Goal: Information Seeking & Learning: Learn about a topic

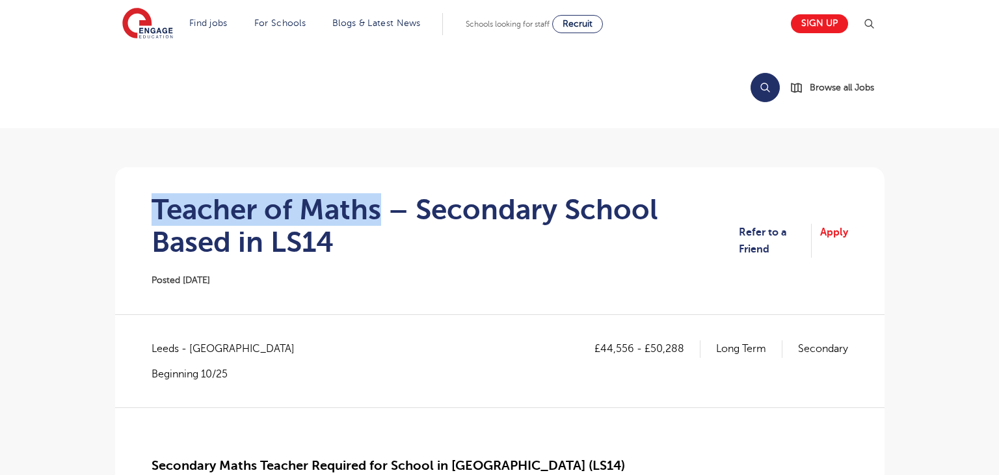
click at [376, 208] on h1 "Teacher of Maths – Secondary School Based in LS14" at bounding box center [446, 225] width 588 height 65
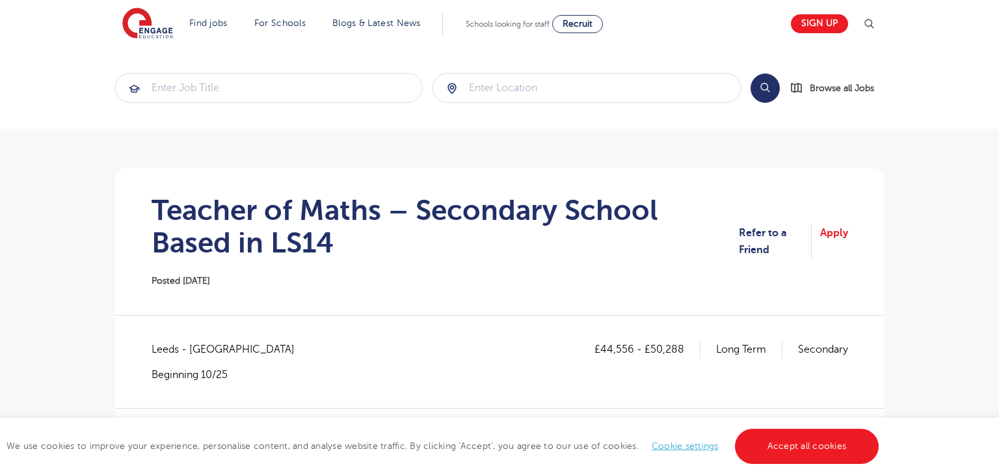
click at [174, 351] on span "Leeds - Leeds" at bounding box center [230, 349] width 156 height 17
click at [175, 352] on span "Leeds - Leeds" at bounding box center [230, 349] width 156 height 17
copy span "Leeds"
drag, startPoint x: 600, startPoint y: 351, endPoint x: 630, endPoint y: 351, distance: 29.9
click at [631, 351] on p "£44,556 - £50,288" at bounding box center [648, 349] width 106 height 17
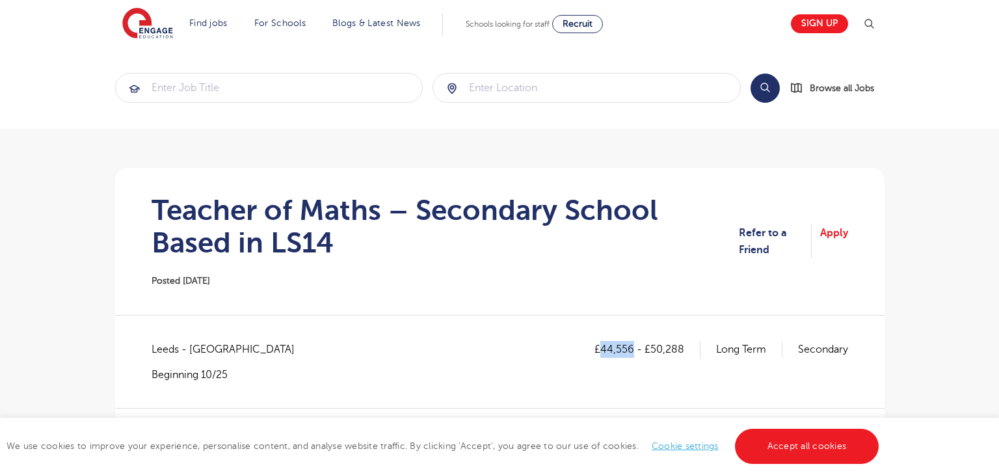
copy p "44,556"
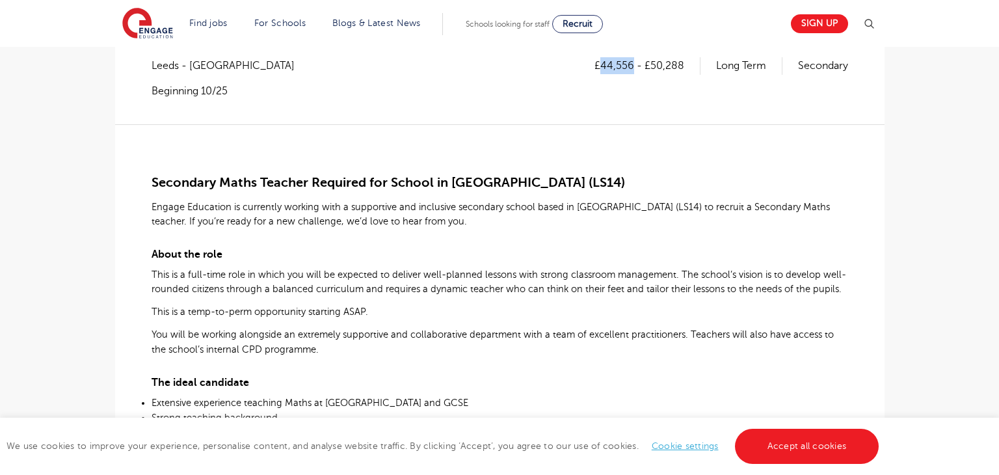
scroll to position [280, 0]
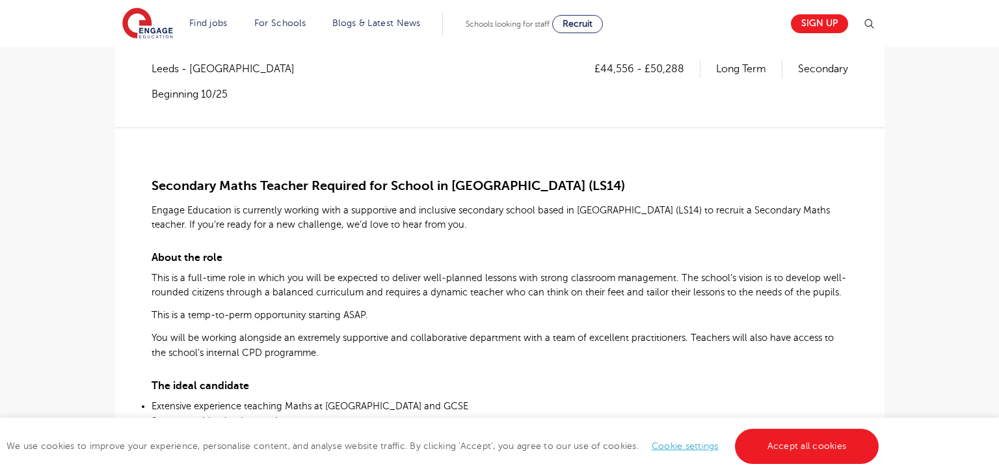
click at [653, 67] on p "£44,556 - £50,288" at bounding box center [648, 68] width 106 height 17
drag, startPoint x: 652, startPoint y: 67, endPoint x: 682, endPoint y: 67, distance: 29.9
click at [682, 67] on p "£44,556 - £50,288" at bounding box center [648, 68] width 106 height 17
copy p "50,288"
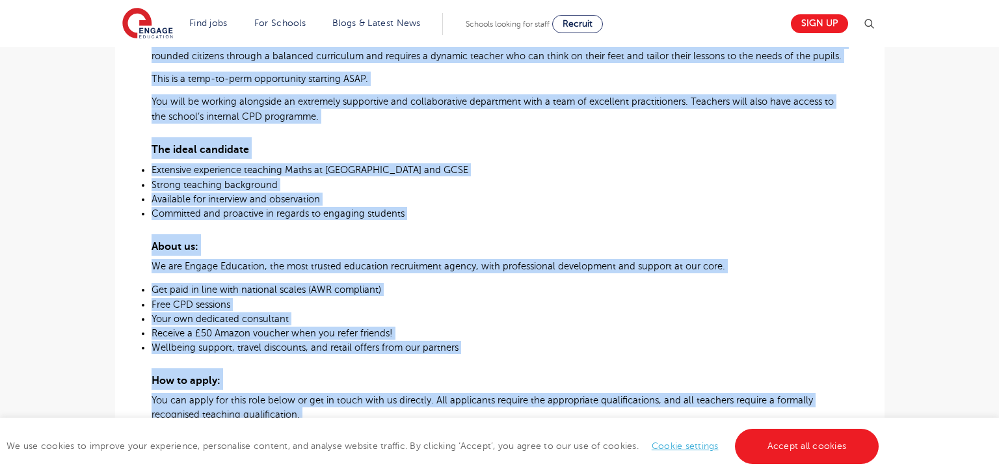
scroll to position [729, 0]
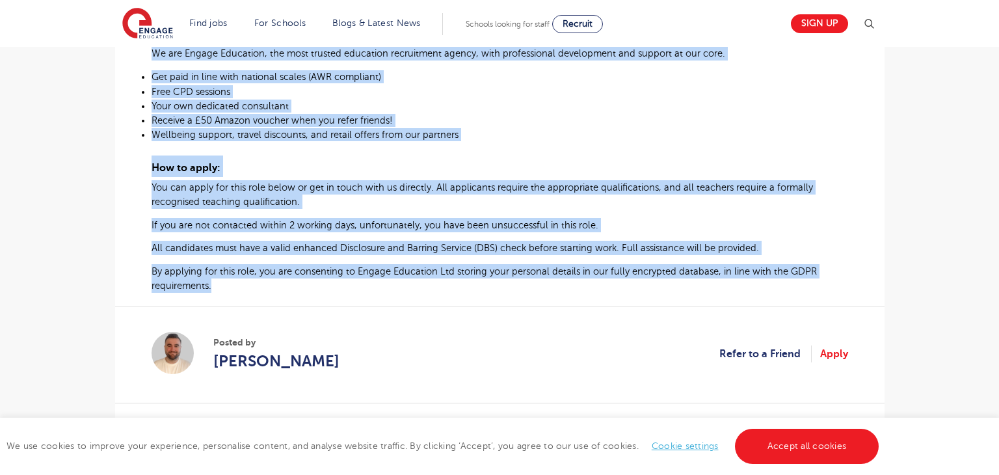
drag, startPoint x: 150, startPoint y: 183, endPoint x: 213, endPoint y: 292, distance: 126.2
copy div "Secondary Maths Teacher Required for School in Leeds (LS14) Engage Education is…"
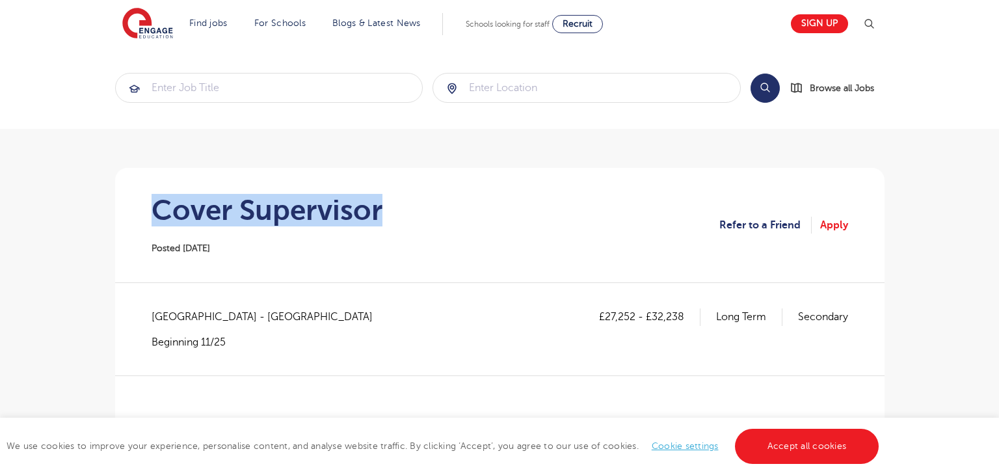
click at [435, 208] on section "Cover Supervisor Posted [DATE] Refer to a Friend Apply" at bounding box center [500, 225] width 749 height 114
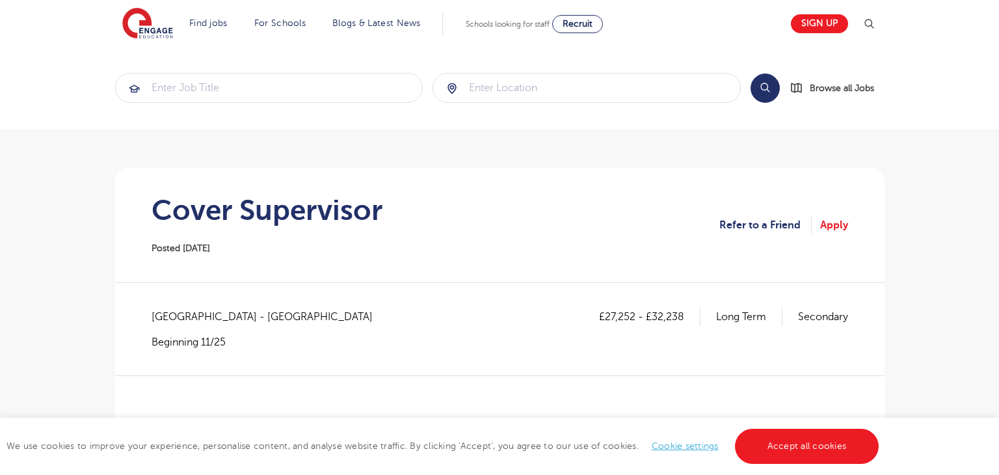
drag, startPoint x: 150, startPoint y: 313, endPoint x: 221, endPoint y: 315, distance: 70.9
copy span "Tower Hamlets"
drag, startPoint x: 604, startPoint y: 317, endPoint x: 634, endPoint y: 318, distance: 29.9
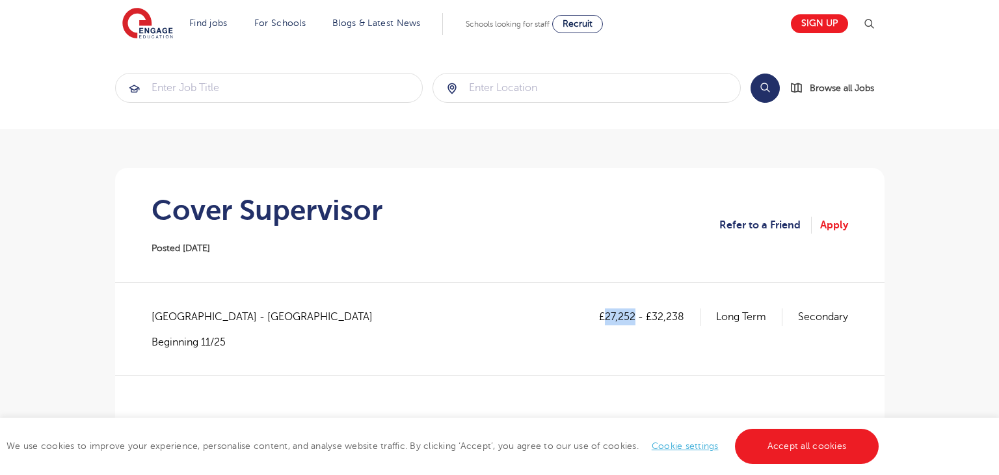
click at [634, 318] on p "£27,252 - £32,238" at bounding box center [649, 316] width 101 height 17
copy p "27,252"
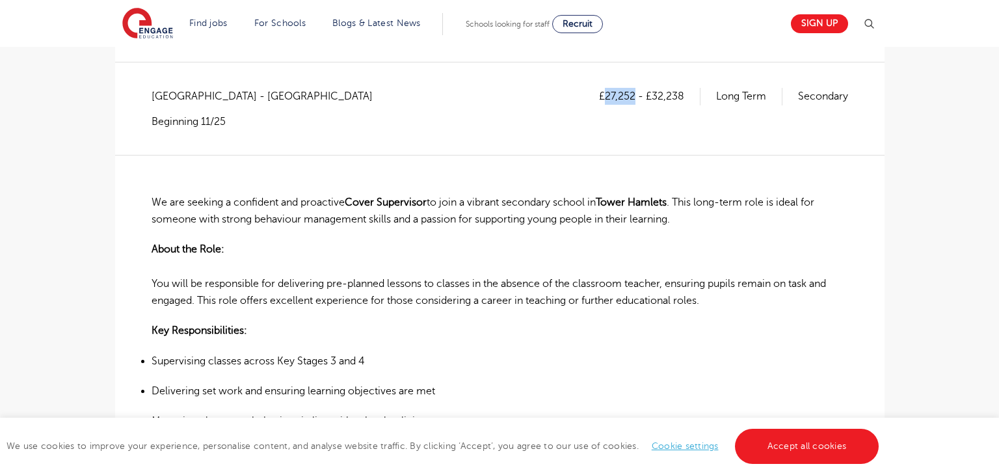
scroll to position [217, 0]
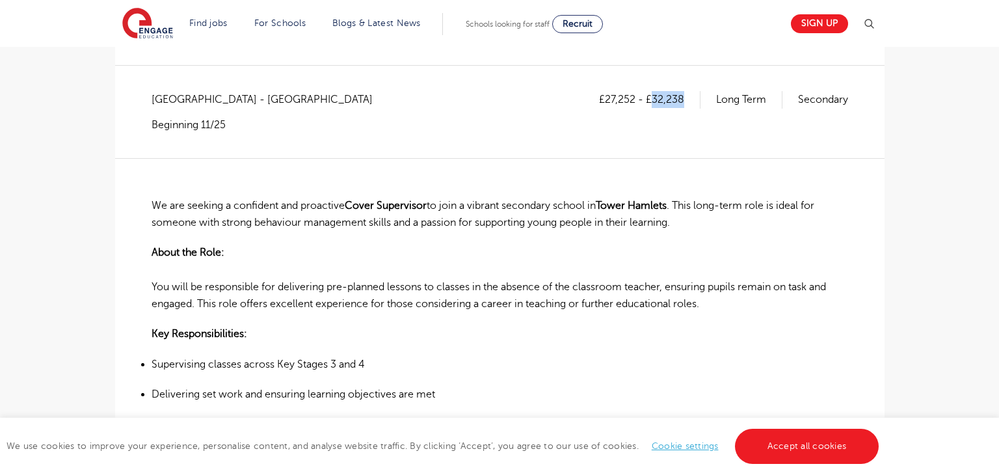
drag, startPoint x: 651, startPoint y: 96, endPoint x: 681, endPoint y: 95, distance: 29.9
click at [681, 95] on p "£27,252 - £32,238" at bounding box center [649, 99] width 101 height 17
copy p "32,238"
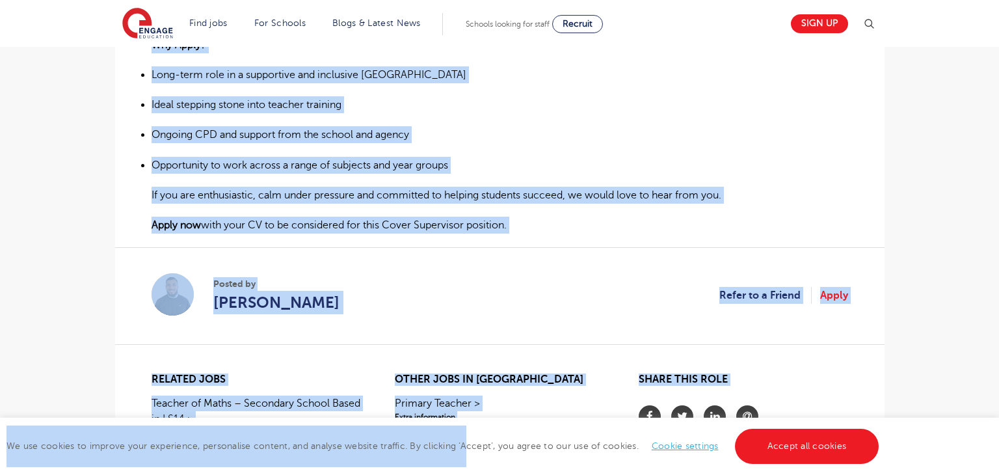
scroll to position [870, 0]
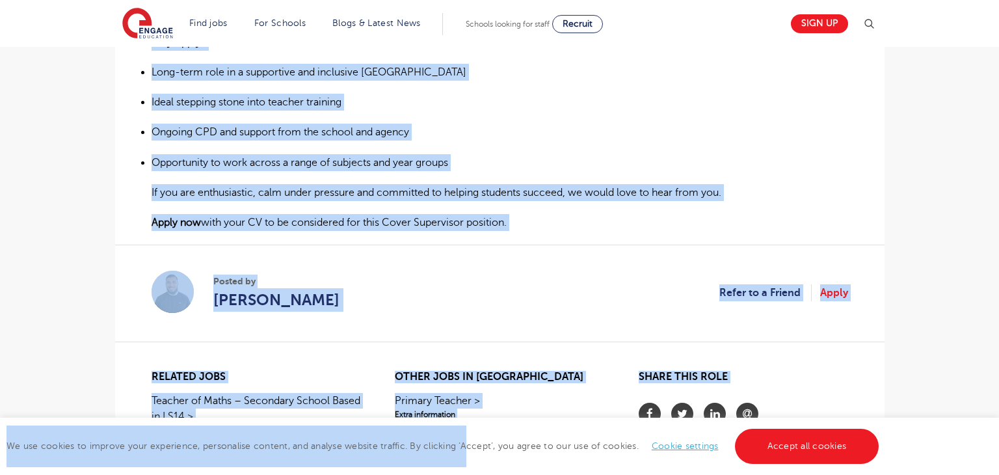
drag, startPoint x: 153, startPoint y: 202, endPoint x: 522, endPoint y: 219, distance: 369.8
copy div "We are seeking a confident and proactive Cover Supervisor to join a vibrant sec…"
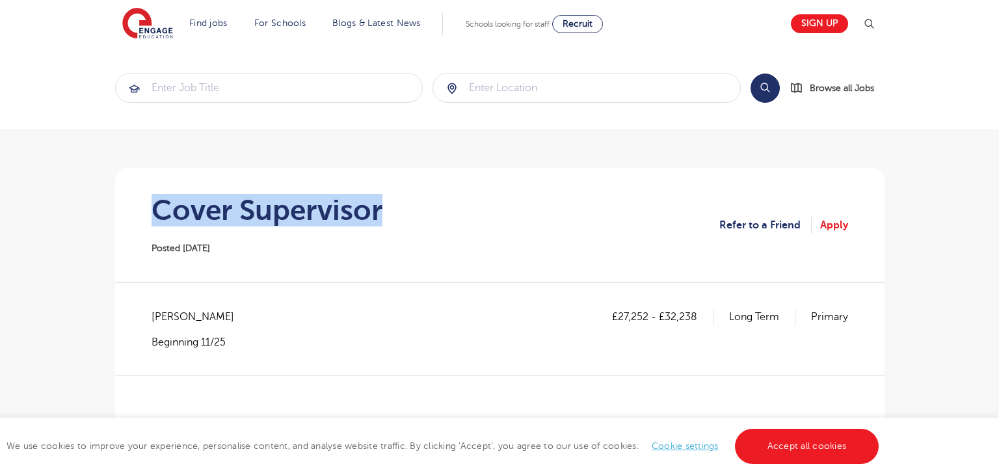
drag, startPoint x: 193, startPoint y: 213, endPoint x: 401, endPoint y: 215, distance: 208.2
click at [401, 215] on section "Cover Supervisor Posted [DATE] Refer to a Friend Apply" at bounding box center [500, 225] width 749 height 114
copy h1 "Cover Supervisor"
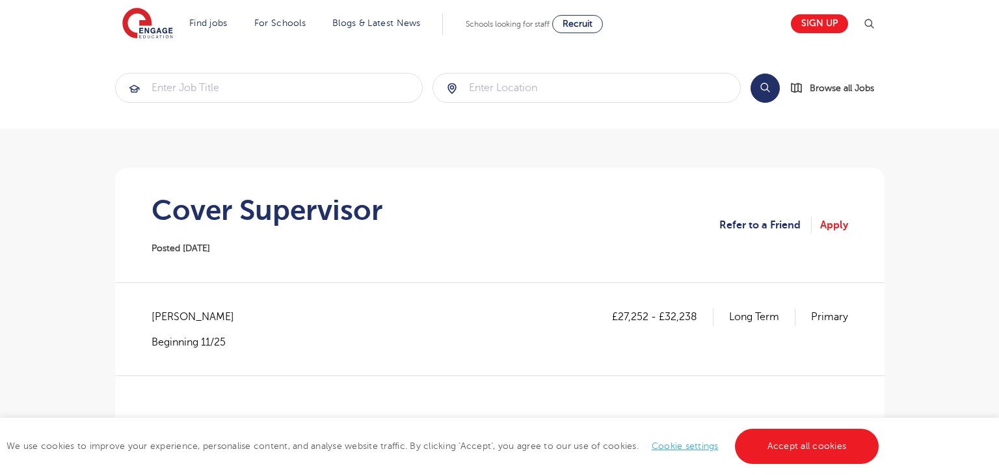
click at [174, 314] on span "[PERSON_NAME]" at bounding box center [200, 316] width 96 height 17
copy span "Bromley"
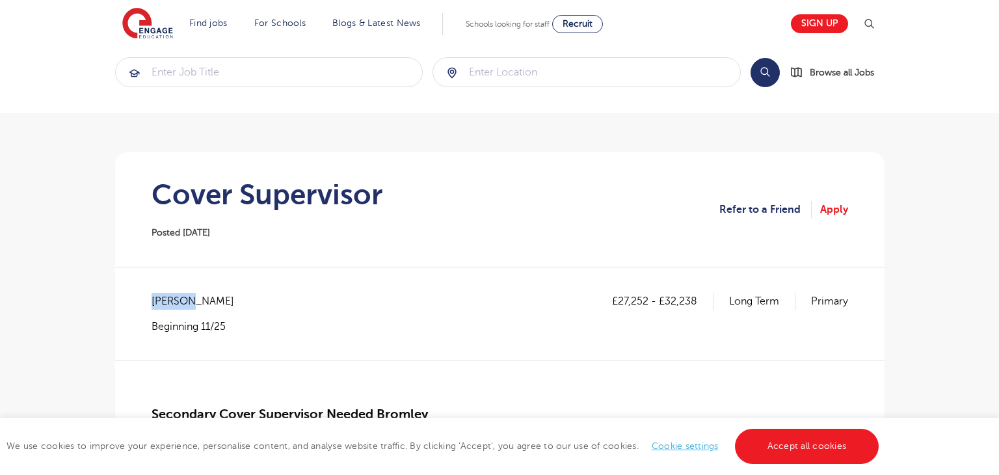
scroll to position [126, 0]
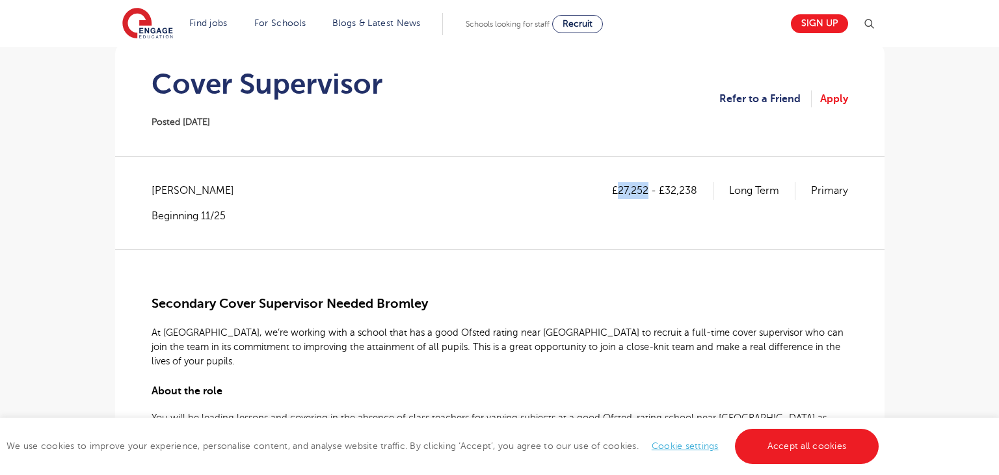
drag, startPoint x: 619, startPoint y: 190, endPoint x: 649, endPoint y: 185, distance: 29.6
click at [649, 185] on p "£27,252 - £32,238" at bounding box center [662, 190] width 101 height 17
copy p "27,252"
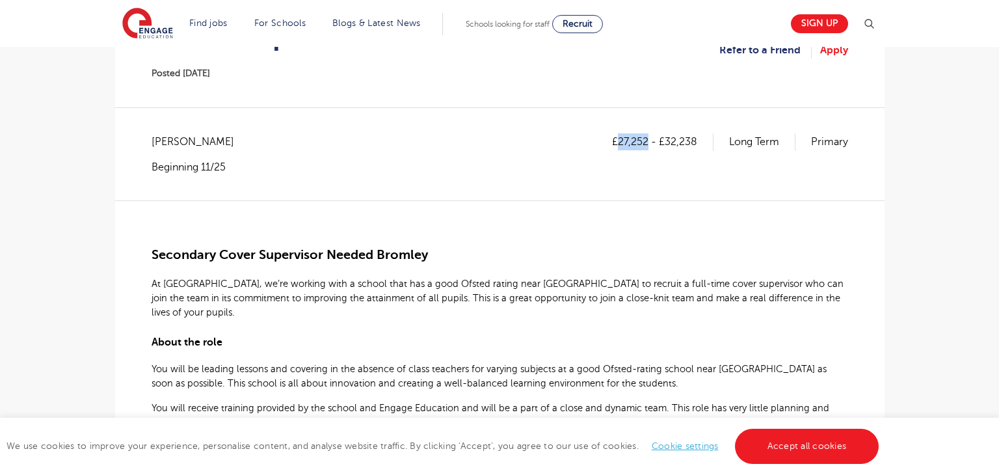
scroll to position [195, 0]
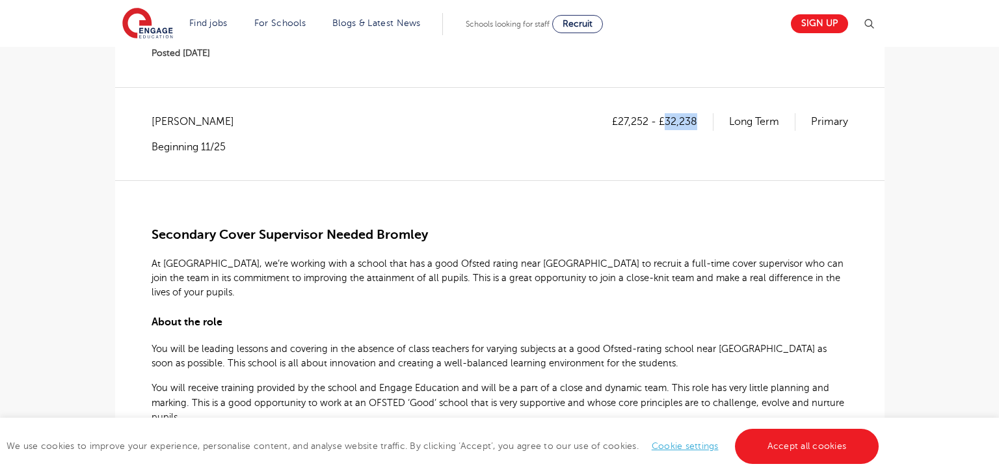
drag, startPoint x: 667, startPoint y: 117, endPoint x: 706, endPoint y: 116, distance: 39.0
click at [705, 117] on p "£27,252 - £32,238" at bounding box center [662, 121] width 101 height 17
copy p "32,238"
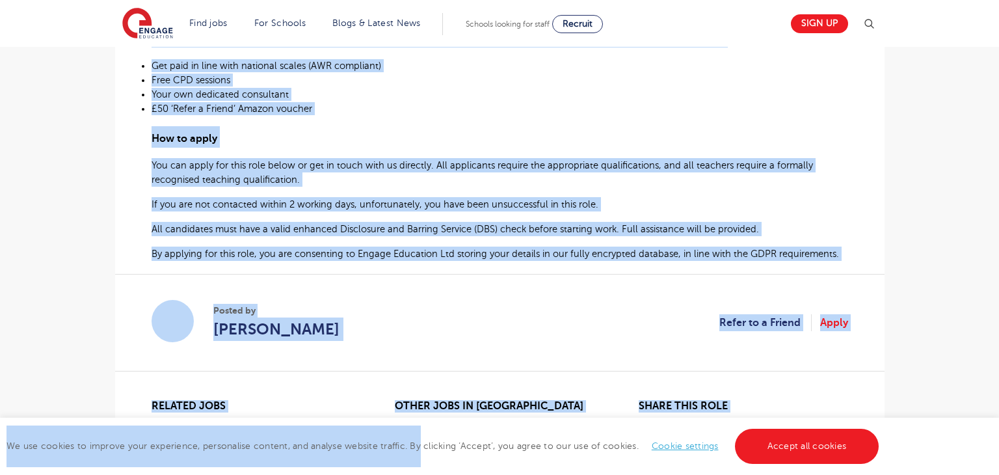
scroll to position [838, 0]
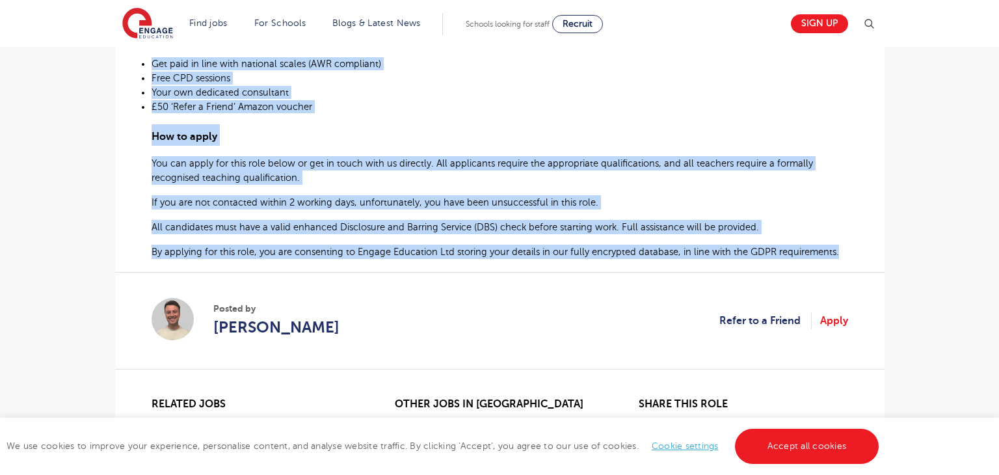
drag, startPoint x: 150, startPoint y: 233, endPoint x: 873, endPoint y: 239, distance: 722.7
copy div "Secondary Cover Supervisor Needed Bromley At Engage, we’re working with a schoo…"
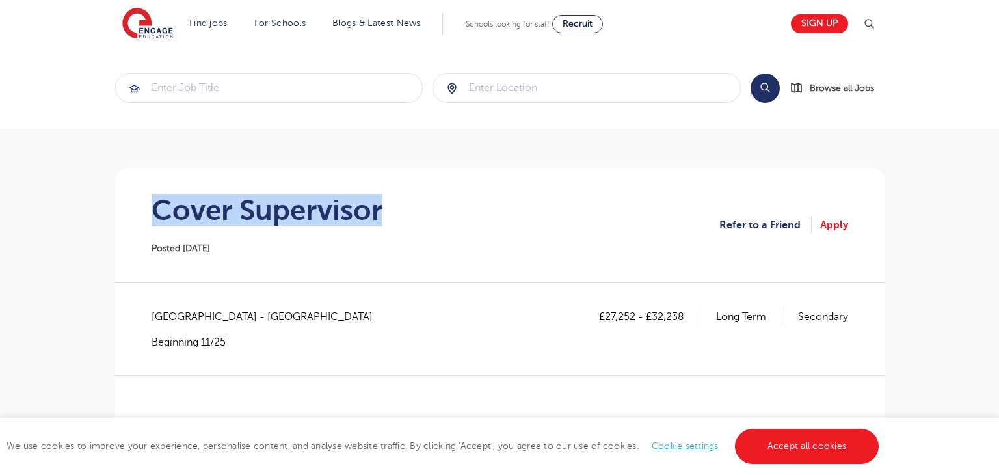
drag, startPoint x: 157, startPoint y: 205, endPoint x: 430, endPoint y: 208, distance: 272.6
click at [430, 208] on section "Cover Supervisor Posted [DATE] Refer to a Friend Apply" at bounding box center [500, 225] width 749 height 114
copy h1 "Cover Supervisor"
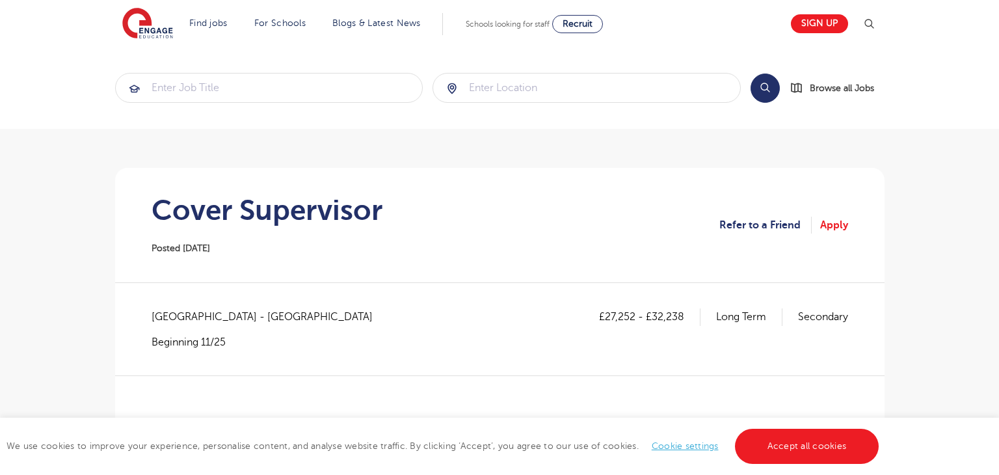
click at [172, 323] on span "Greenwich - Greenwich" at bounding box center [269, 316] width 234 height 17
click at [171, 320] on span "Greenwich - Greenwich" at bounding box center [269, 316] width 234 height 17
copy span "Greenwich"
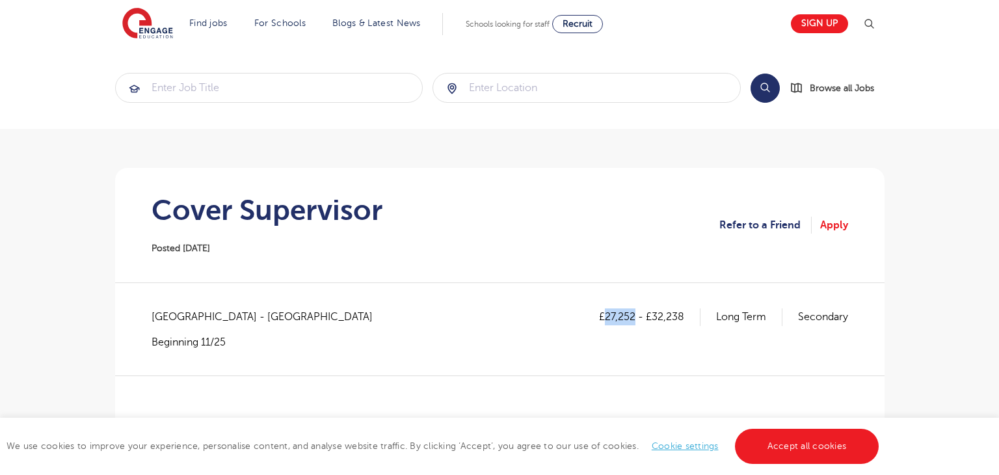
drag, startPoint x: 602, startPoint y: 317, endPoint x: 633, endPoint y: 312, distance: 31.0
click at [633, 312] on p "£27,252 - £32,238" at bounding box center [649, 316] width 101 height 17
copy p "27,252"
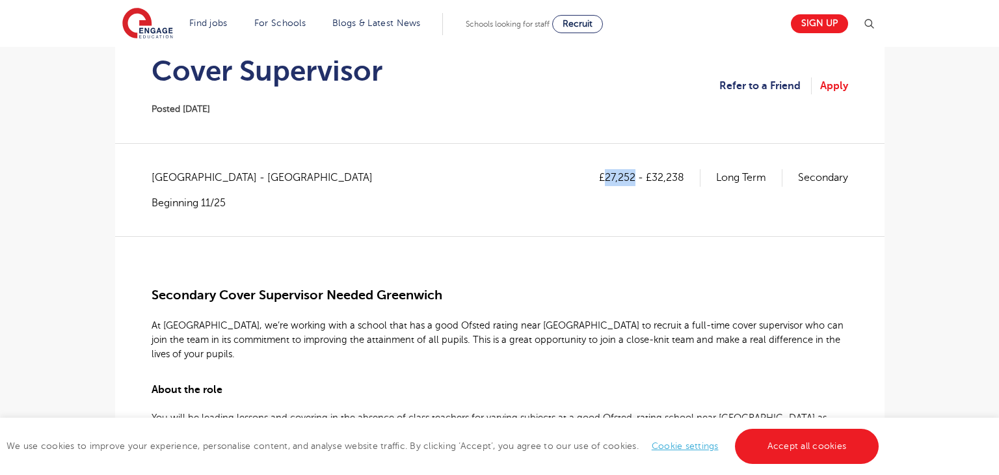
scroll to position [135, 0]
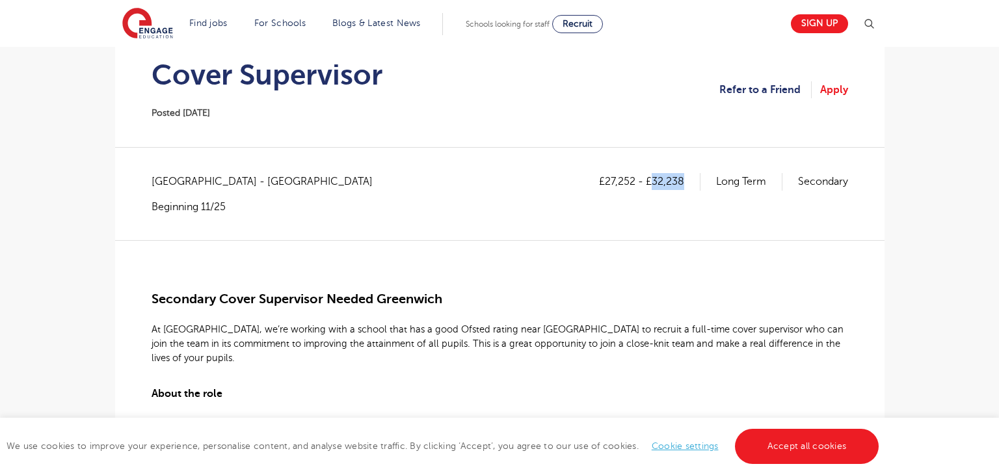
drag, startPoint x: 653, startPoint y: 181, endPoint x: 686, endPoint y: 180, distance: 33.2
click at [686, 180] on p "£27,252 - £32,238" at bounding box center [649, 181] width 101 height 17
copy p "32,238"
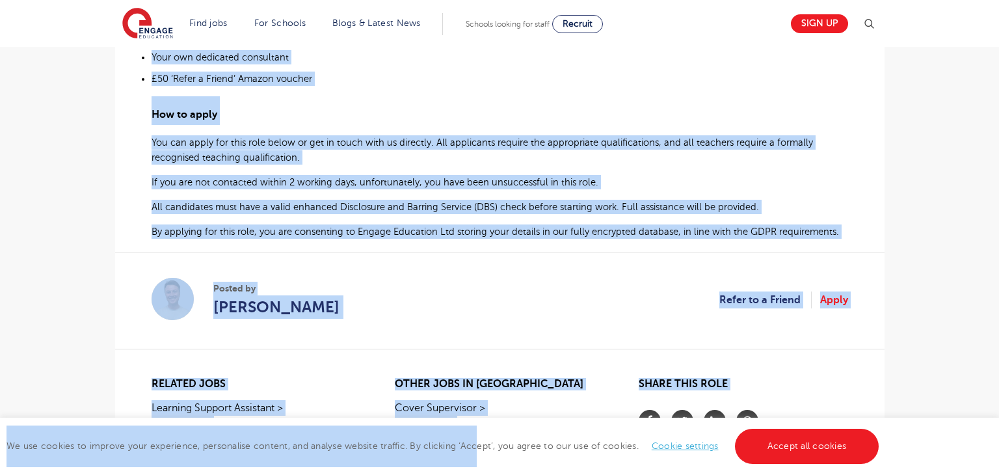
scroll to position [965, 0]
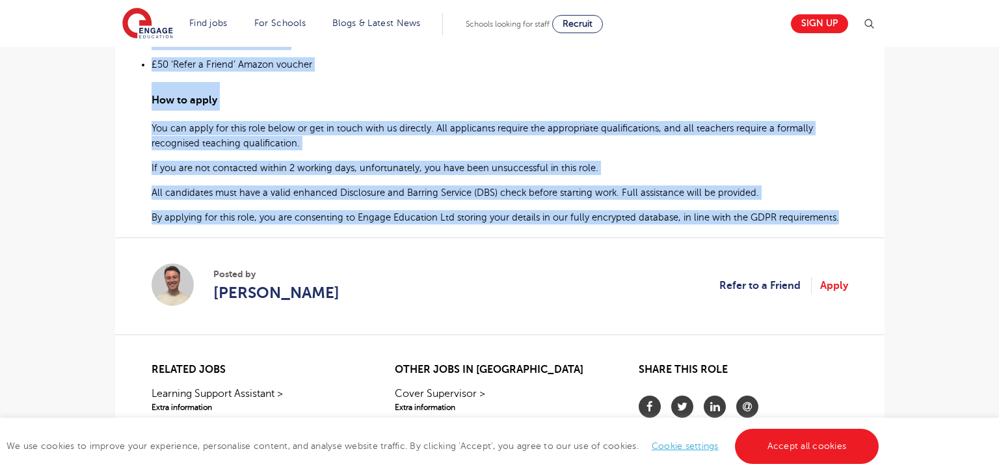
drag, startPoint x: 152, startPoint y: 298, endPoint x: 842, endPoint y: 203, distance: 697.3
copy div "Secondary Cover Supervisor Needed Greenwich At Engage, we’re working with a sch…"
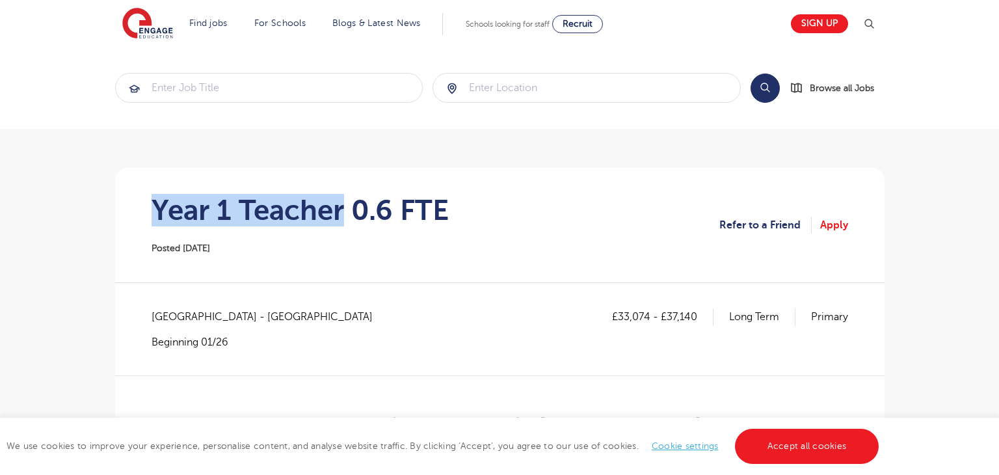
drag, startPoint x: 153, startPoint y: 202, endPoint x: 345, endPoint y: 204, distance: 191.9
click at [345, 204] on h1 "Year 1 Teacher 0.6 FTE" at bounding box center [300, 210] width 297 height 33
copy h1 "Year 1 Teacher"
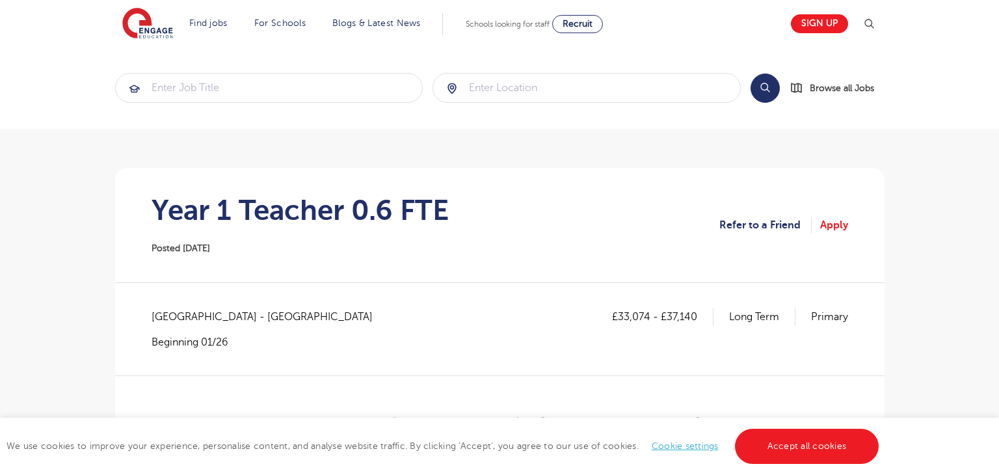
click at [167, 308] on span "[GEOGRAPHIC_DATA] - [GEOGRAPHIC_DATA]" at bounding box center [269, 316] width 234 height 17
click at [167, 309] on span "[GEOGRAPHIC_DATA] - [GEOGRAPHIC_DATA]" at bounding box center [269, 316] width 234 height 17
copy span "[GEOGRAPHIC_DATA]"
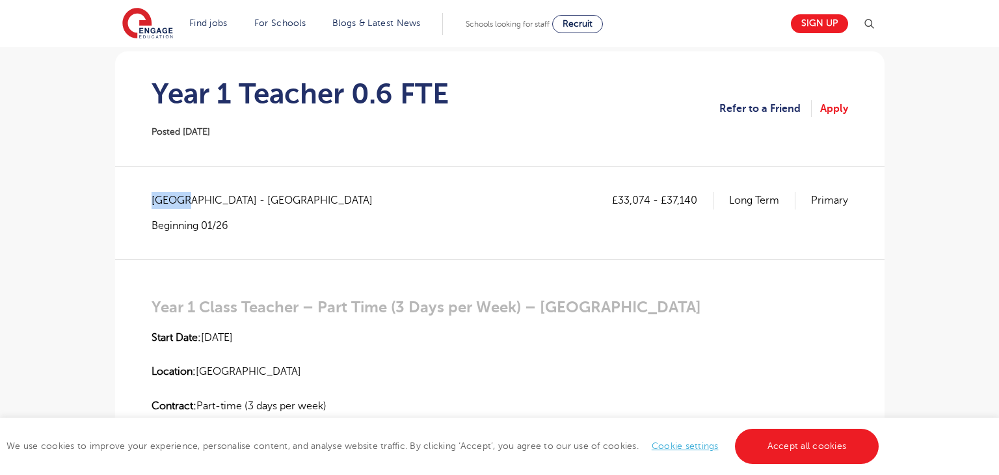
scroll to position [154, 0]
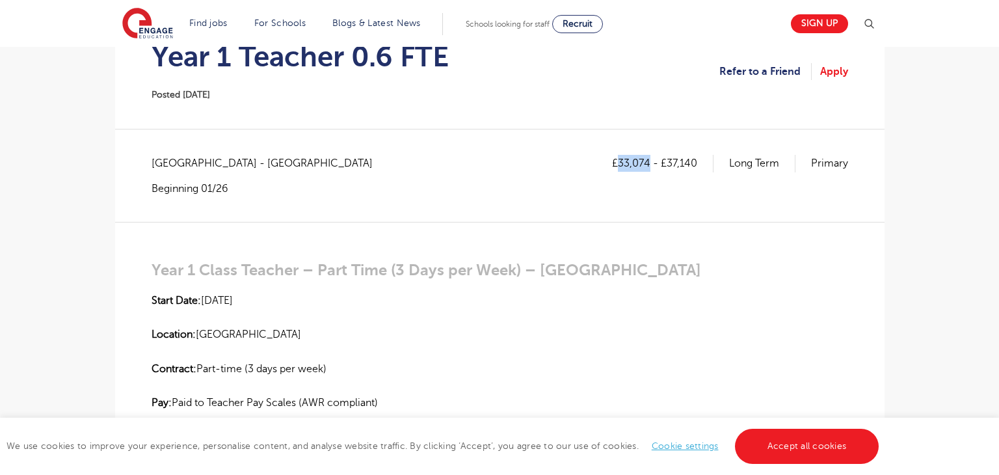
drag, startPoint x: 620, startPoint y: 162, endPoint x: 648, endPoint y: 165, distance: 28.1
click at [648, 165] on p "£33,074 - £37,140" at bounding box center [662, 163] width 101 height 17
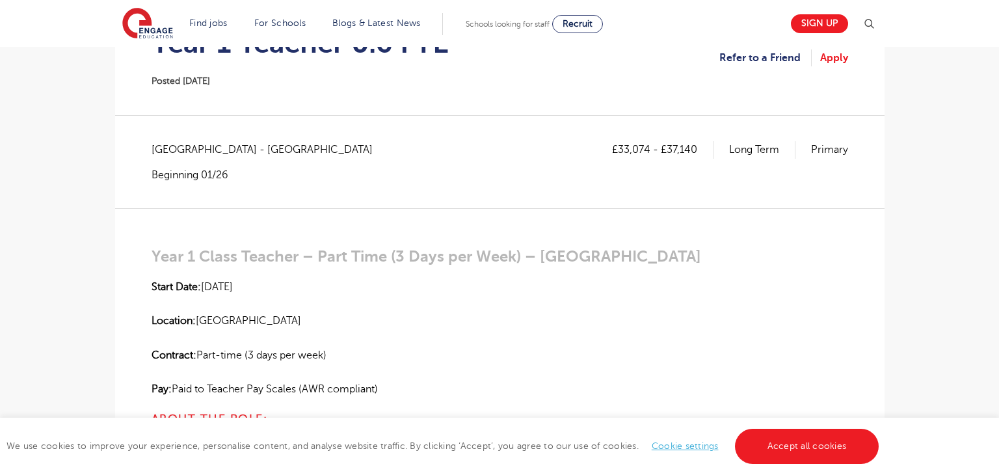
scroll to position [213, 0]
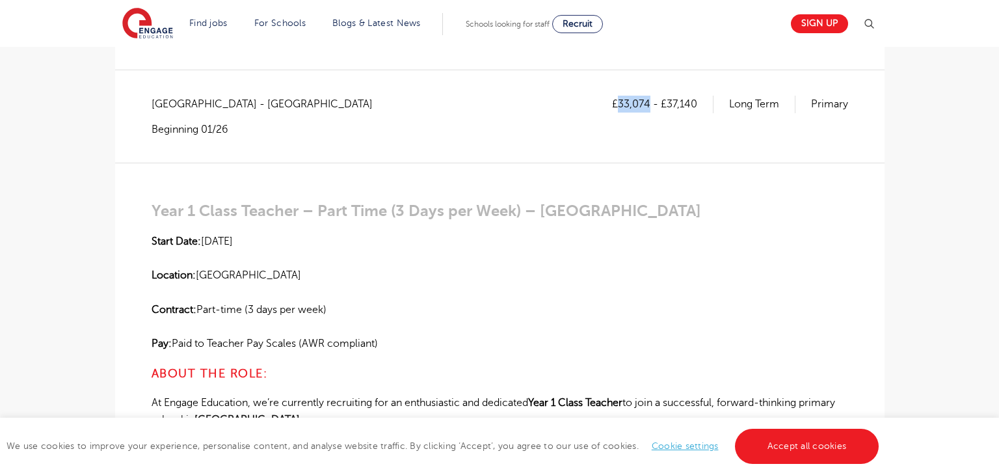
drag, startPoint x: 617, startPoint y: 101, endPoint x: 650, endPoint y: 101, distance: 33.2
click at [650, 101] on p "£33,074 - £37,140" at bounding box center [662, 104] width 101 height 17
copy p "33,074"
drag, startPoint x: 667, startPoint y: 99, endPoint x: 699, endPoint y: 102, distance: 31.4
click at [699, 102] on p "£33,074 - £37,140" at bounding box center [662, 104] width 101 height 17
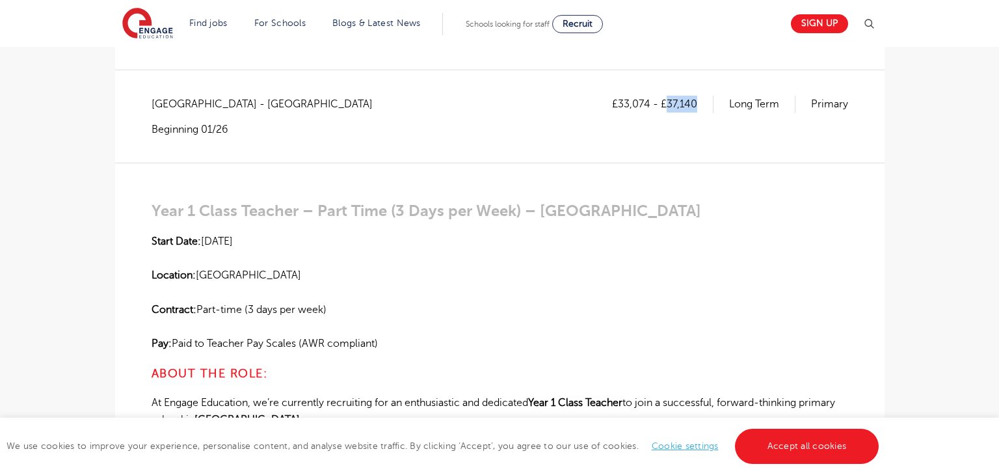
copy p "37,140"
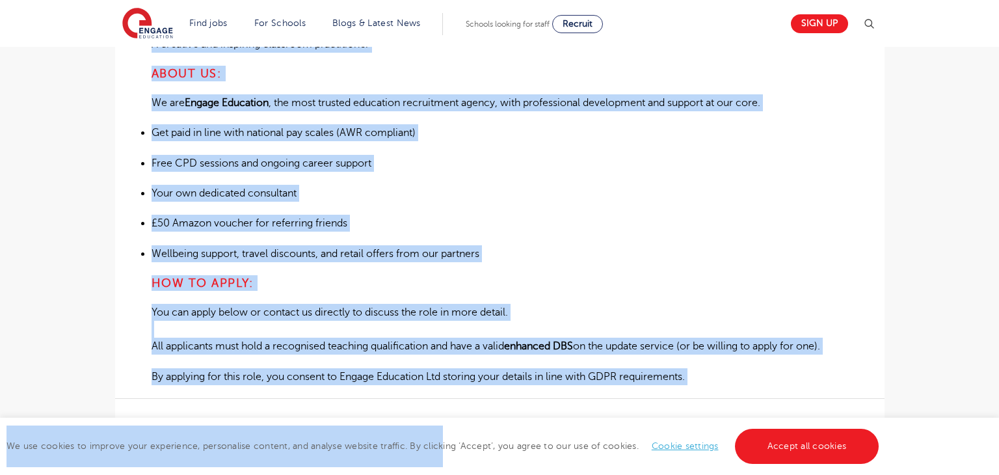
scroll to position [974, 0]
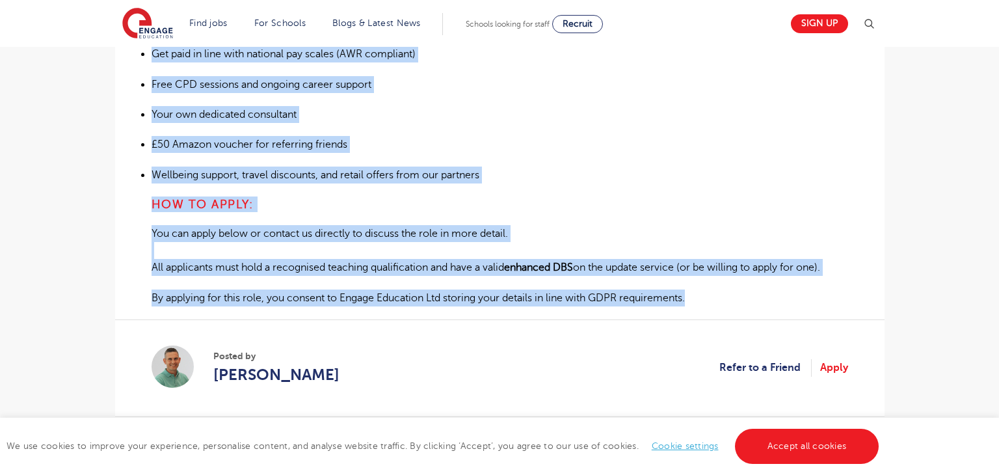
drag, startPoint x: 150, startPoint y: 207, endPoint x: 723, endPoint y: 297, distance: 579.4
copy div "Year 1 Class Teacher – Part Time (3 Days per Week) – Elmbridge Start Date: 5th …"
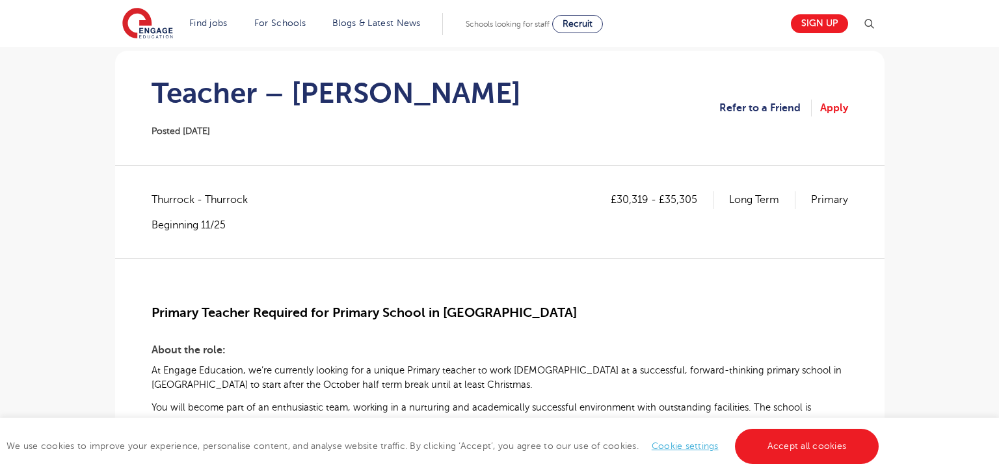
scroll to position [146, 0]
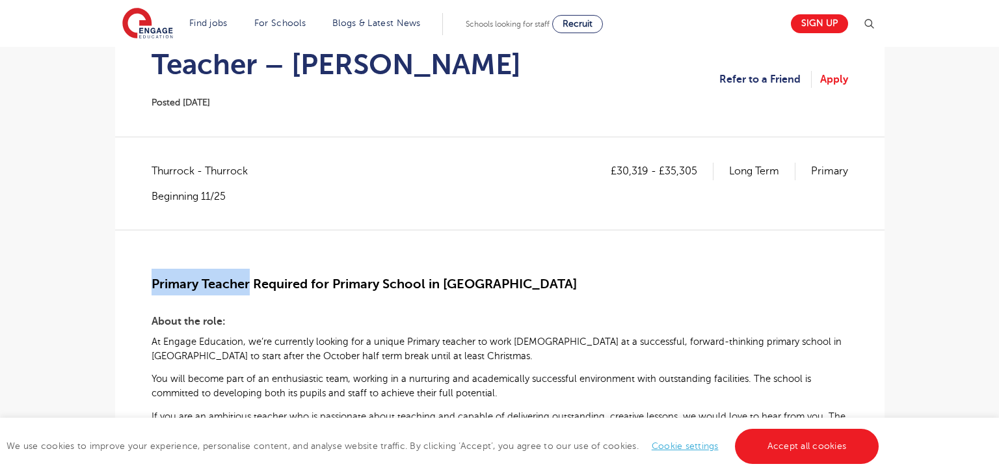
drag, startPoint x: 151, startPoint y: 285, endPoint x: 250, endPoint y: 284, distance: 99.5
click at [250, 284] on span "Primary Teacher Required for Primary School in [GEOGRAPHIC_DATA]" at bounding box center [364, 283] width 425 height 15
copy span "Primary Teacher"
click at [168, 171] on span "Thurrock - Thurrock" at bounding box center [206, 171] width 109 height 17
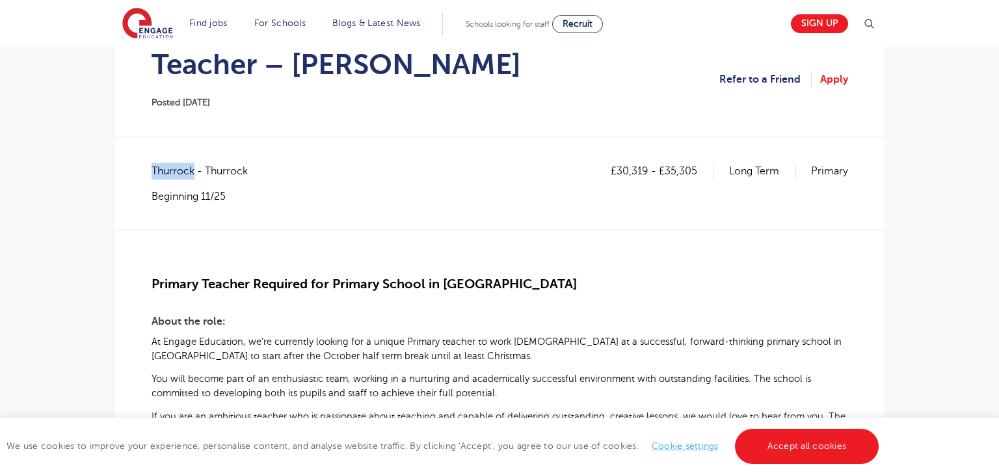
copy span "Thurrock"
drag, startPoint x: 618, startPoint y: 168, endPoint x: 647, endPoint y: 174, distance: 29.9
click at [647, 174] on p "£30,319 - £35,305" at bounding box center [662, 171] width 103 height 17
copy p "30,319"
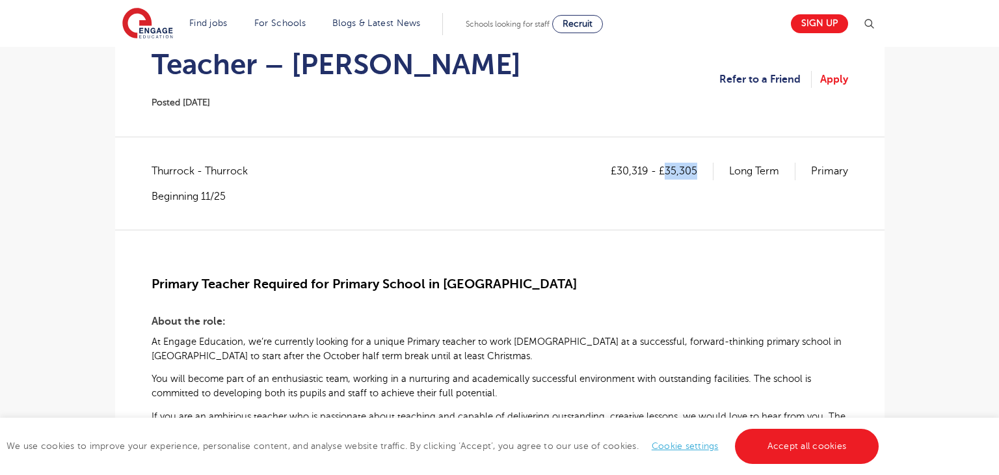
drag, startPoint x: 667, startPoint y: 168, endPoint x: 699, endPoint y: 168, distance: 31.9
click at [699, 168] on p "£30,319 - £35,305" at bounding box center [662, 171] width 103 height 17
copy p "35,305"
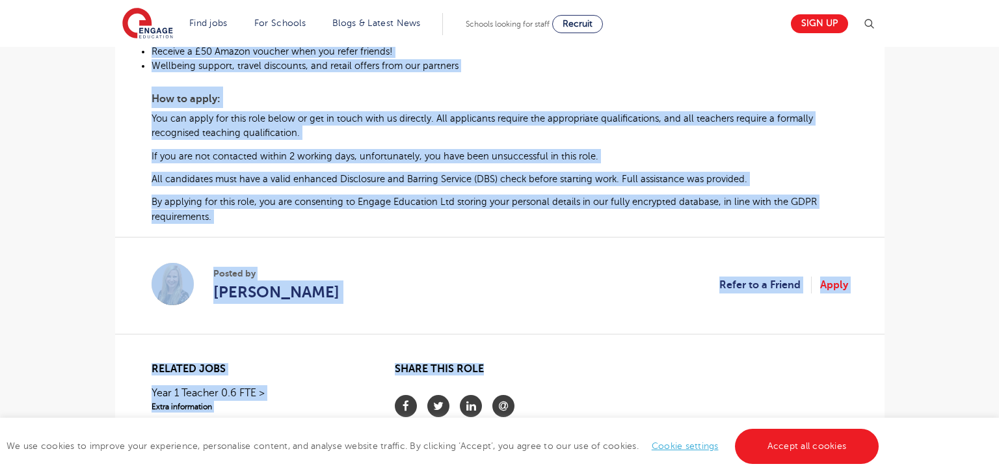
scroll to position [853, 0]
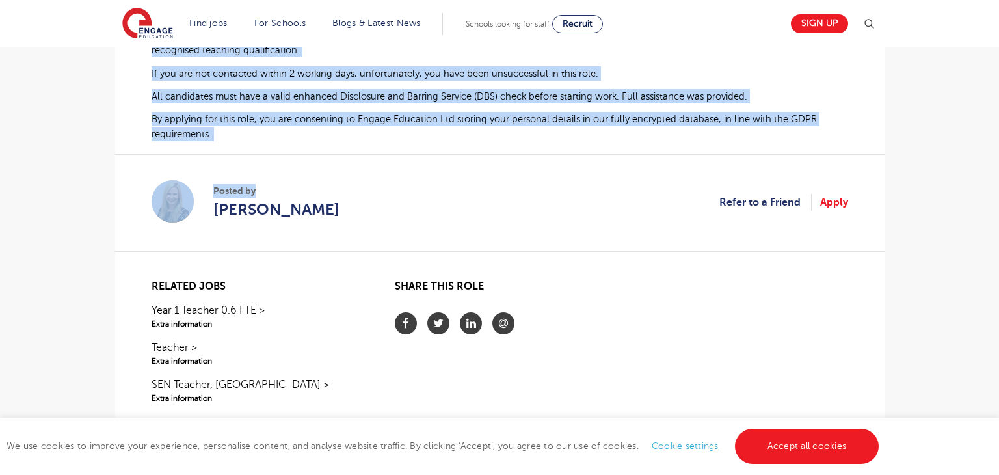
drag, startPoint x: 152, startPoint y: 282, endPoint x: 384, endPoint y: 161, distance: 262.1
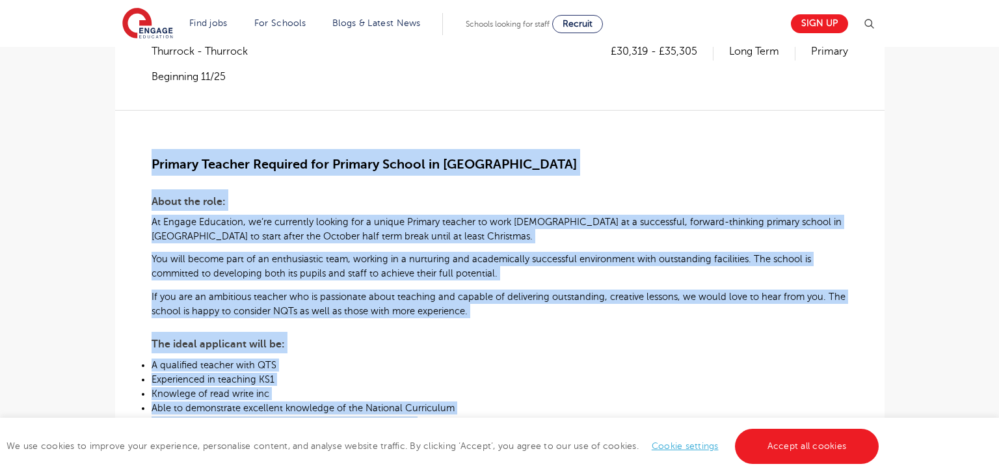
scroll to position [153, 0]
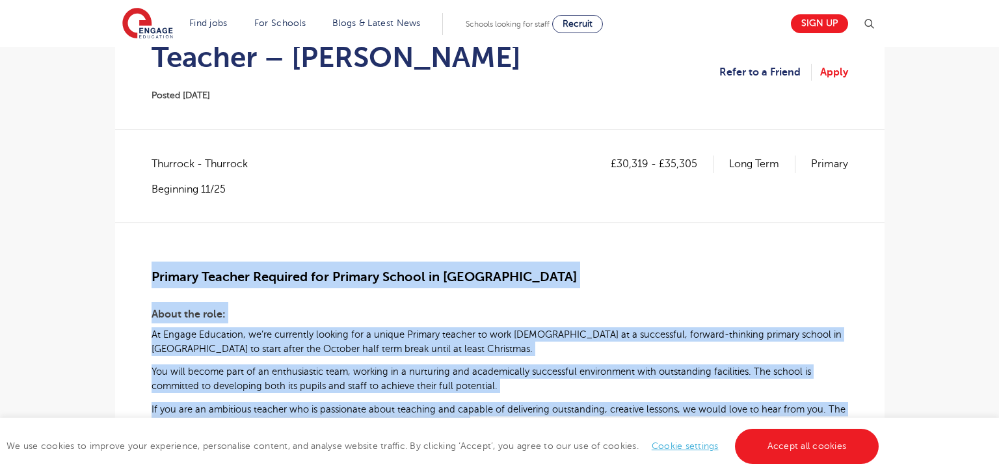
click at [289, 211] on div "£30,319 - £35,305 Long Term Primary Thurrock - Thurrock Beginning 11/25" at bounding box center [500, 188] width 697 height 66
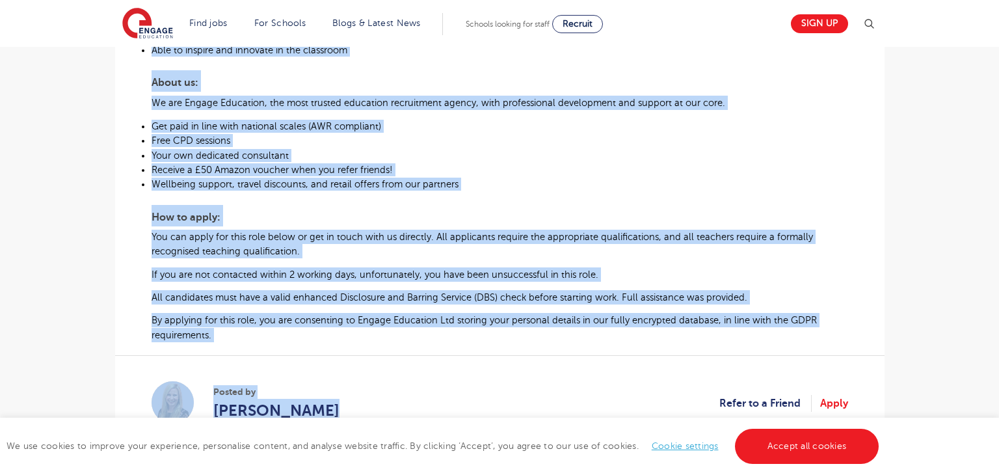
scroll to position [711, 0]
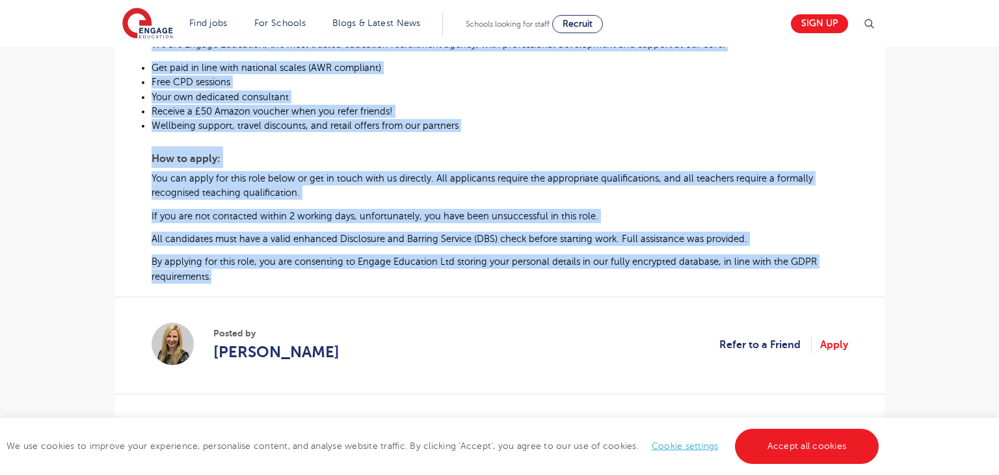
drag, startPoint x: 151, startPoint y: 276, endPoint x: 215, endPoint y: 282, distance: 64.1
copy div "Primary Teacher Required for Primary School in Thurrock About the role: At Enga…"
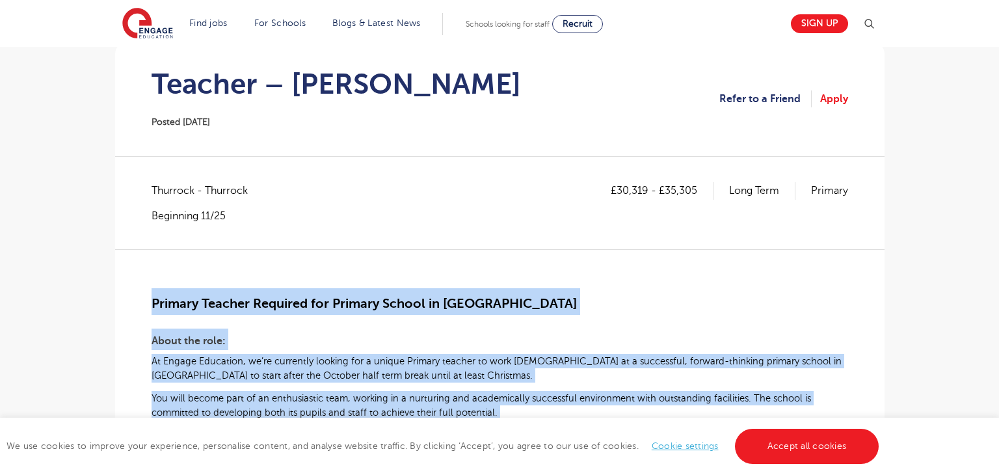
scroll to position [116, 0]
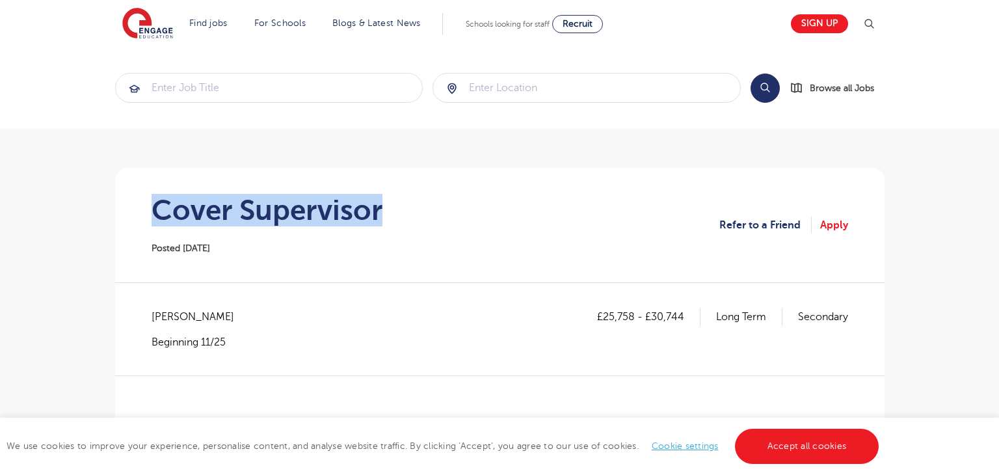
drag, startPoint x: 156, startPoint y: 206, endPoint x: 384, endPoint y: 210, distance: 228.4
click at [384, 210] on section "Cover Supervisor Posted 13/10/25 Refer to a Friend Apply" at bounding box center [500, 225] width 749 height 114
copy h1 "Cover Supervisor"
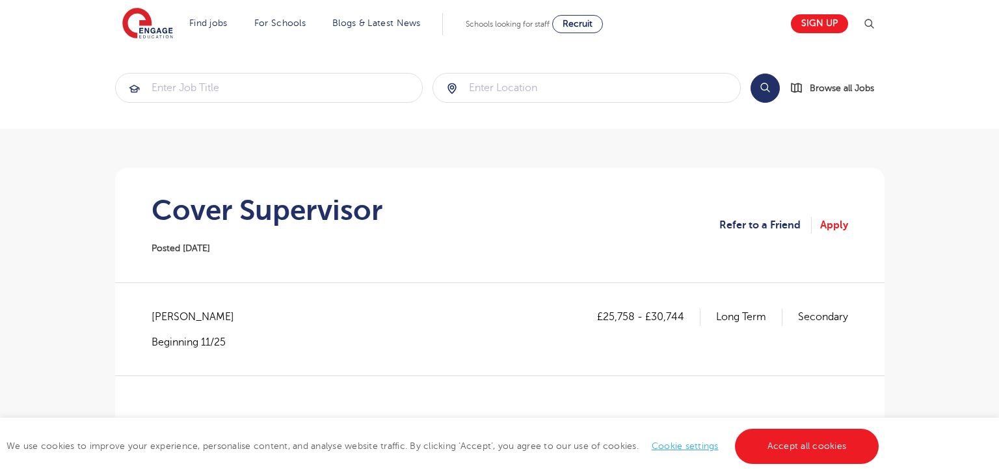
click at [172, 317] on span "Bexley - Bexley" at bounding box center [200, 316] width 96 height 17
copy span "Bexley"
drag, startPoint x: 603, startPoint y: 315, endPoint x: 635, endPoint y: 314, distance: 31.9
click at [635, 314] on p "£25,758 - £30,744" at bounding box center [648, 316] width 103 height 17
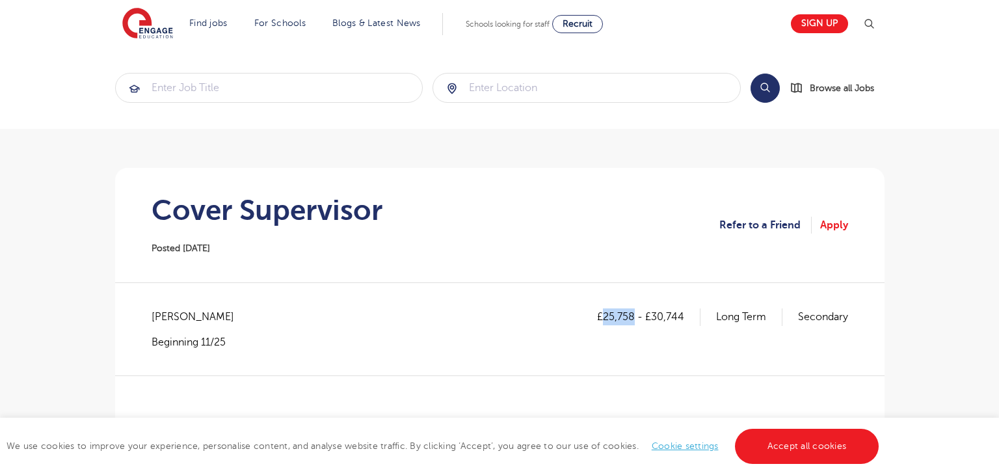
click at [635, 314] on p "£25,758 - £30,744" at bounding box center [648, 316] width 103 height 17
drag, startPoint x: 605, startPoint y: 317, endPoint x: 633, endPoint y: 317, distance: 28.0
click at [633, 317] on p "£25,758 - £30,744" at bounding box center [648, 316] width 103 height 17
copy p "25,758"
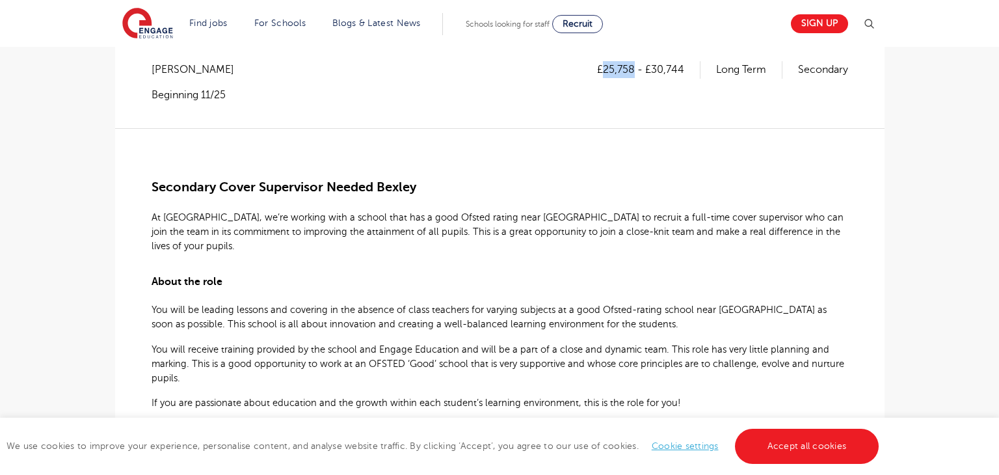
scroll to position [246, 0]
drag, startPoint x: 654, startPoint y: 71, endPoint x: 684, endPoint y: 71, distance: 30.6
click at [684, 71] on p "£25,758 - £30,744" at bounding box center [648, 70] width 103 height 17
copy p "30,744"
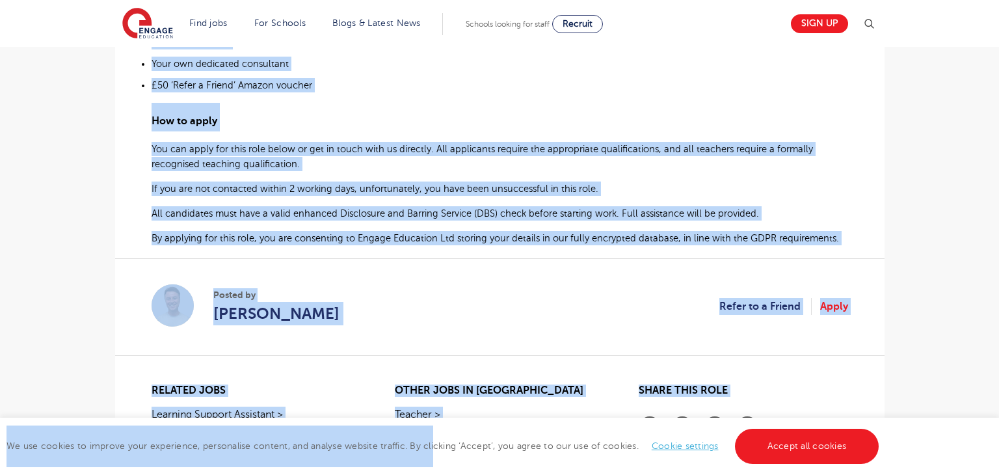
scroll to position [995, 0]
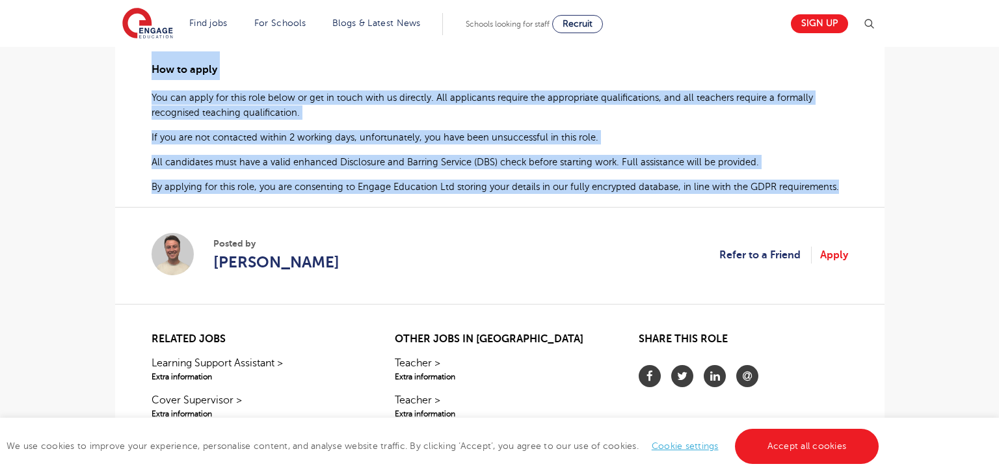
drag, startPoint x: 152, startPoint y: 187, endPoint x: 839, endPoint y: 172, distance: 687.0
copy div "Secondary Cover Supervisor Needed Bexley At Engage, we’re working with a school…"
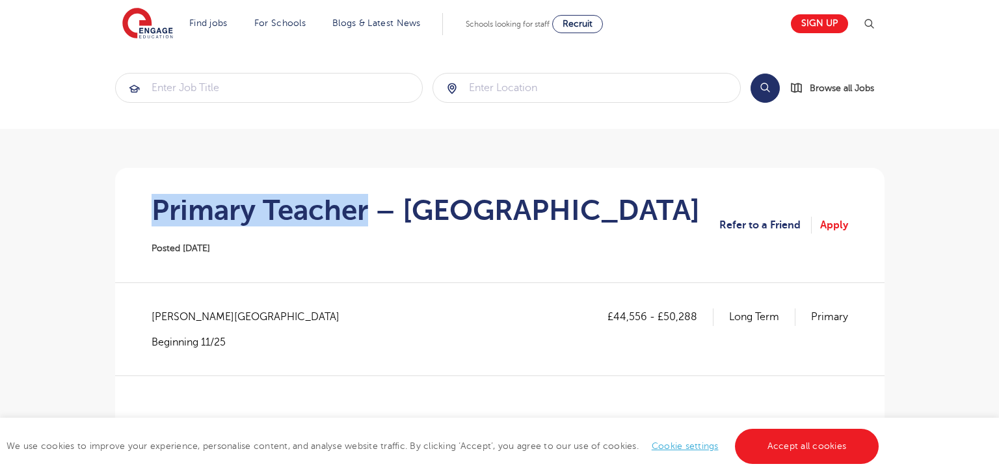
drag, startPoint x: 152, startPoint y: 209, endPoint x: 365, endPoint y: 213, distance: 212.7
click at [365, 213] on h1 "Primary Teacher – [GEOGRAPHIC_DATA]" at bounding box center [426, 210] width 548 height 33
copy h1 "Primary Teacher"
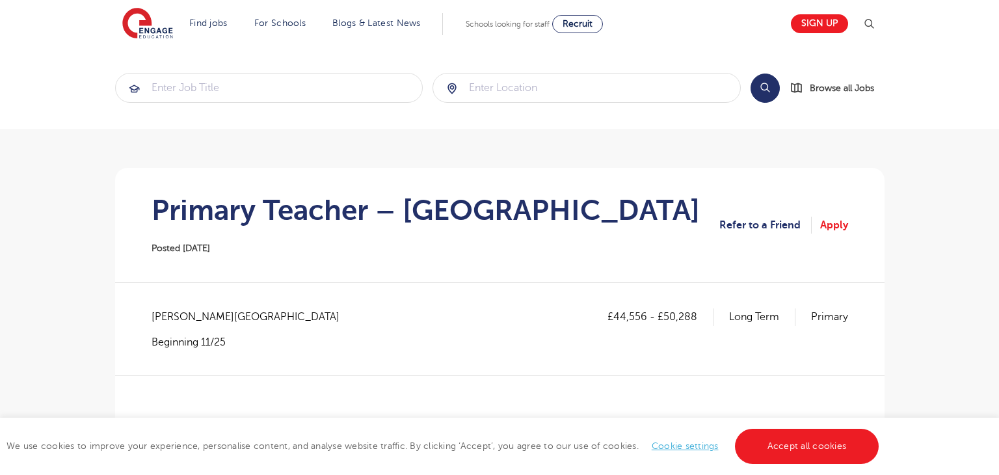
click at [174, 314] on span "[PERSON_NAME][GEOGRAPHIC_DATA]" at bounding box center [252, 316] width 201 height 17
copy span "Wandsworth"
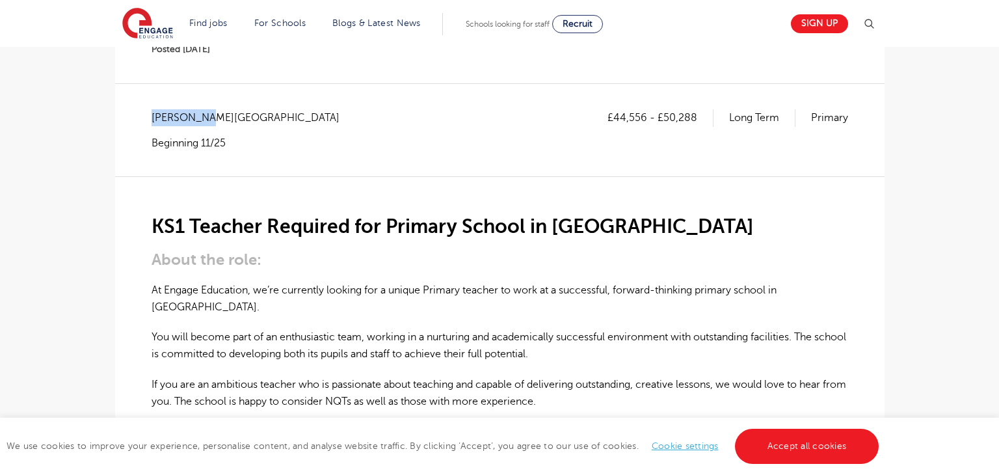
scroll to position [203, 0]
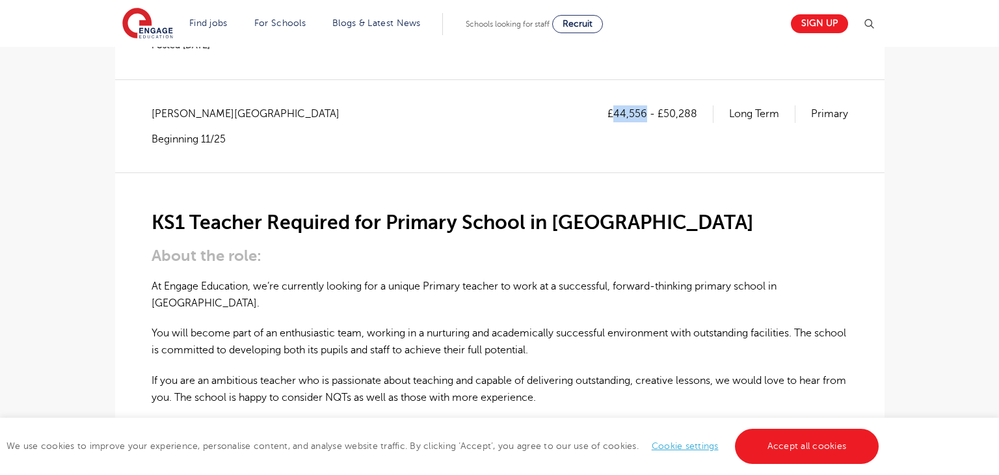
drag, startPoint x: 619, startPoint y: 111, endPoint x: 647, endPoint y: 114, distance: 27.4
click at [647, 114] on p "£44,556 - £50,288" at bounding box center [661, 113] width 106 height 17
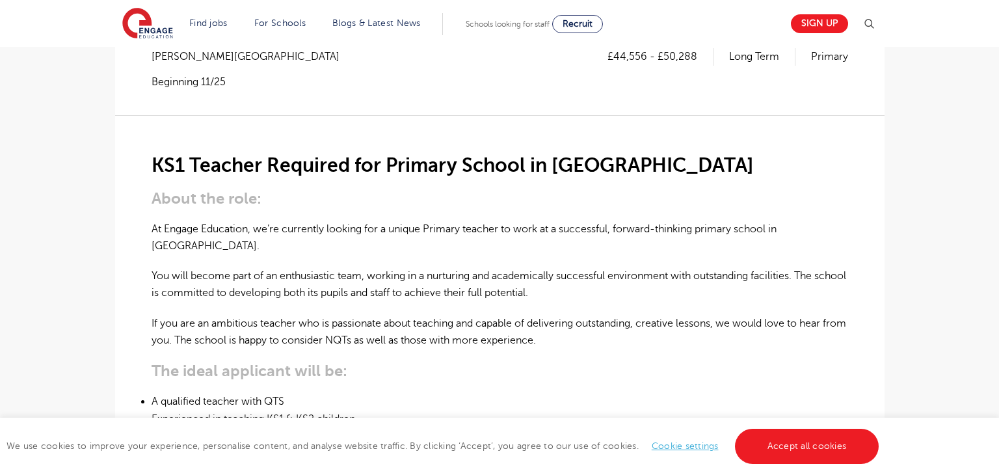
scroll to position [217, 0]
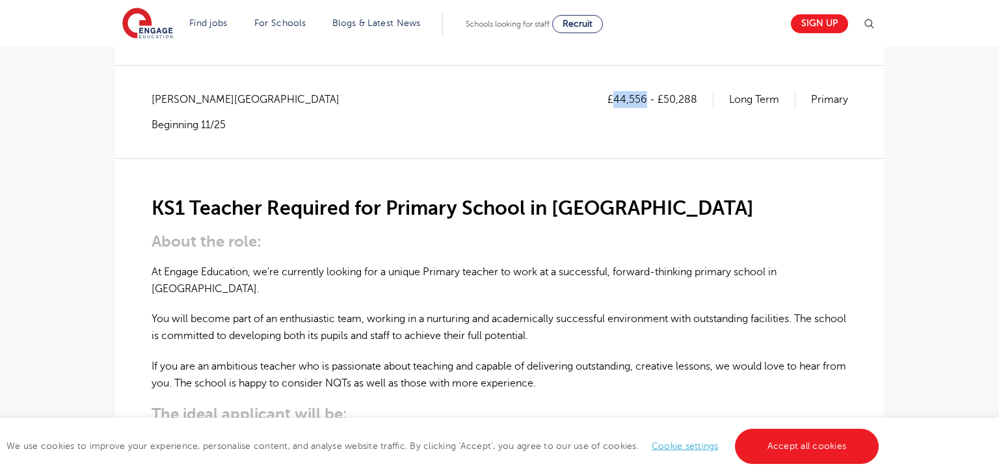
drag, startPoint x: 616, startPoint y: 96, endPoint x: 647, endPoint y: 101, distance: 31.7
click at [647, 101] on p "£44,556 - £50,288" at bounding box center [661, 99] width 106 height 17
copy p "44,556"
drag, startPoint x: 663, startPoint y: 96, endPoint x: 697, endPoint y: 96, distance: 33.8
click at [697, 96] on p "£44,556 - £50,288" at bounding box center [661, 99] width 106 height 17
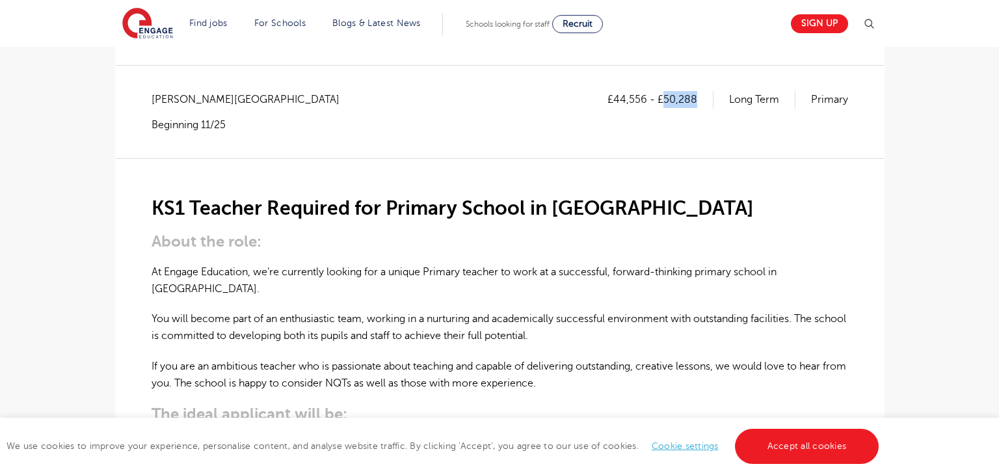
copy p "50,288"
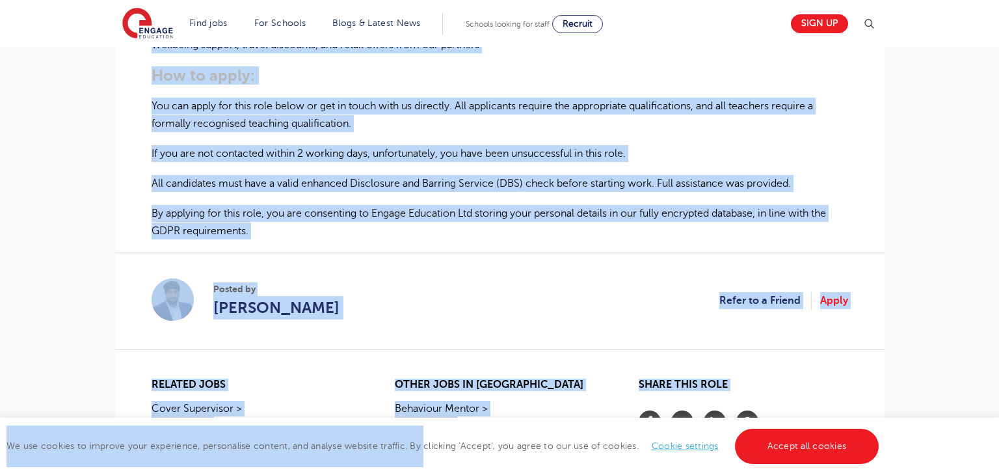
scroll to position [849, 0]
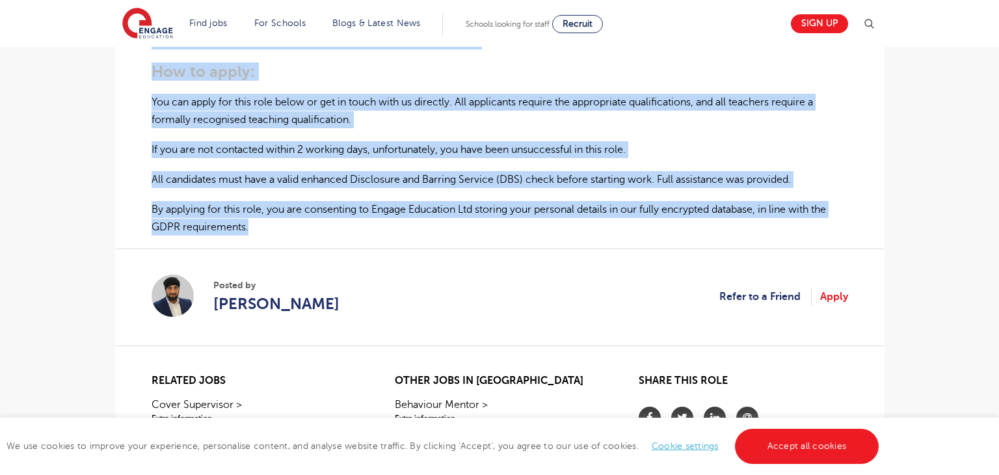
drag, startPoint x: 152, startPoint y: 207, endPoint x: 250, endPoint y: 211, distance: 97.6
copy div "KS1 Teacher Required for Primary School in London About the role: At Engage Edu…"
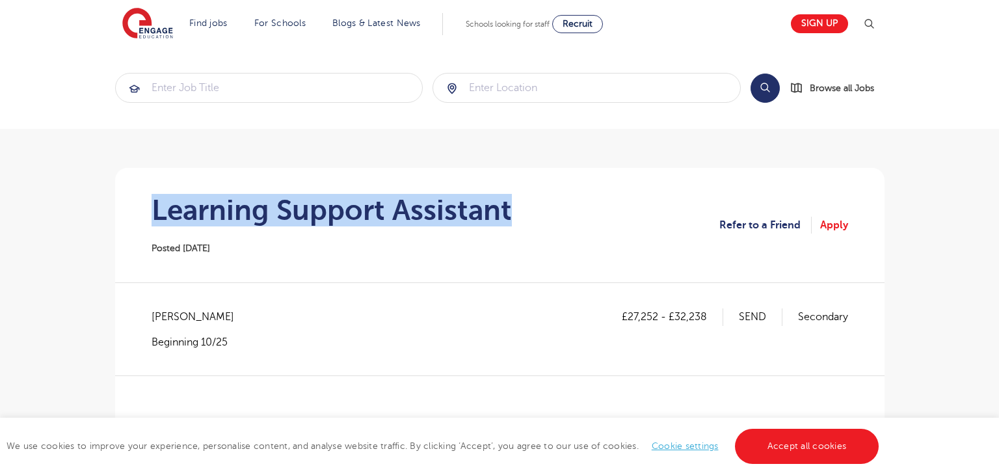
click at [551, 211] on section "Learning Support Assistant Posted [DATE] Refer to a Friend Apply" at bounding box center [500, 225] width 749 height 114
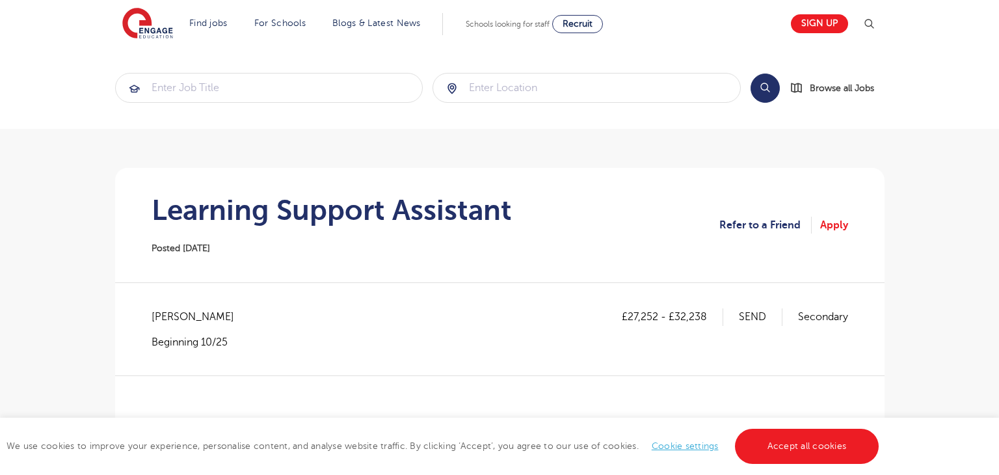
click at [158, 316] on span "[PERSON_NAME]" at bounding box center [200, 316] width 96 height 17
copy span "Hackney"
drag, startPoint x: 628, startPoint y: 314, endPoint x: 656, endPoint y: 314, distance: 28.0
click at [656, 314] on p "£27,252 - £32,238" at bounding box center [672, 316] width 101 height 17
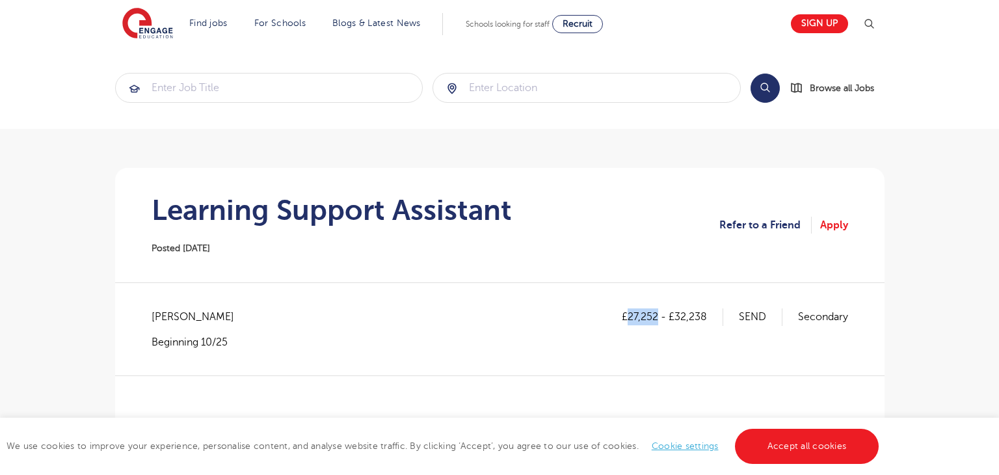
copy p "27,252"
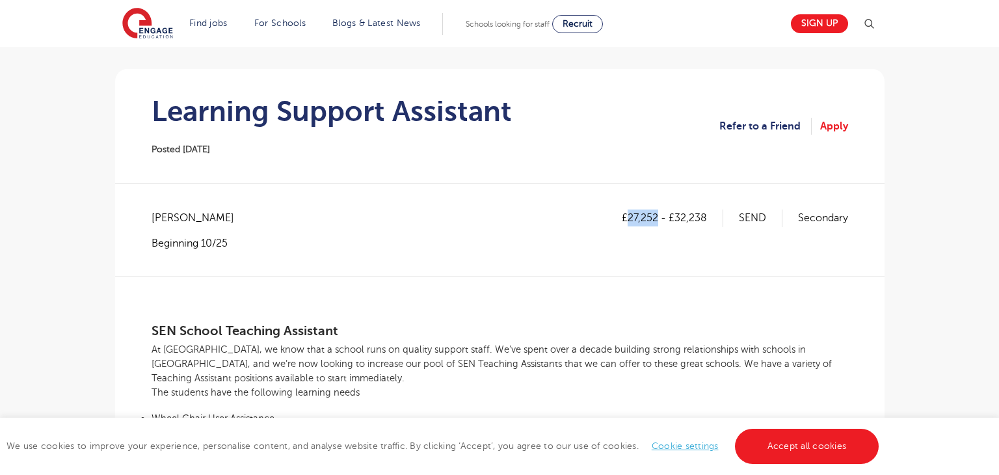
scroll to position [93, 0]
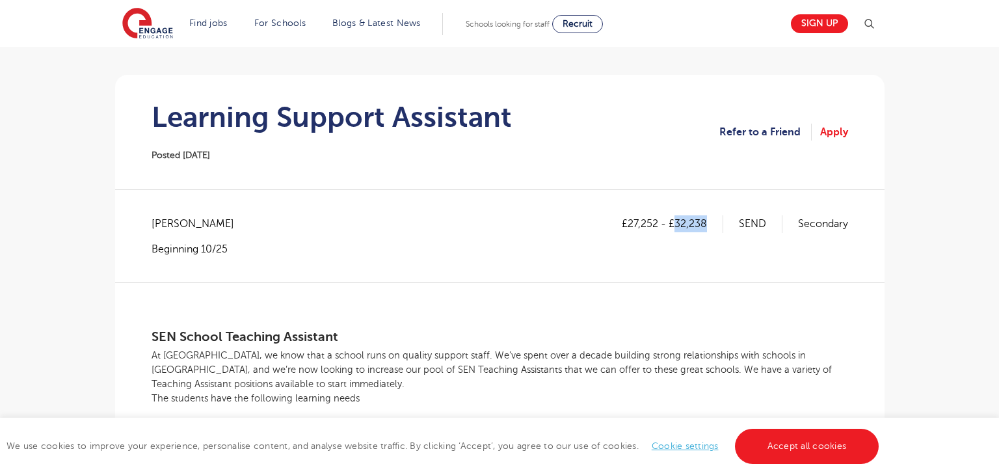
drag, startPoint x: 676, startPoint y: 219, endPoint x: 710, endPoint y: 222, distance: 33.9
click at [710, 222] on p "£27,252 - £32,238" at bounding box center [672, 223] width 101 height 17
copy p "32,238"
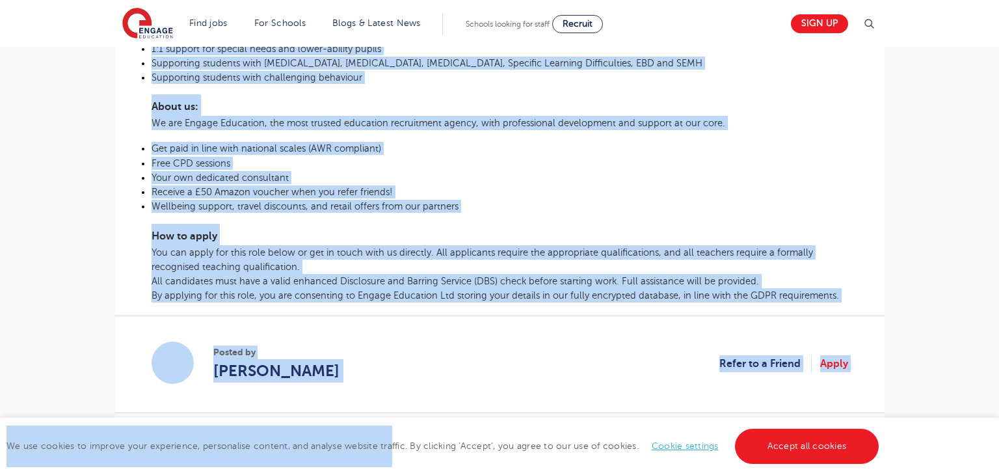
scroll to position [654, 0]
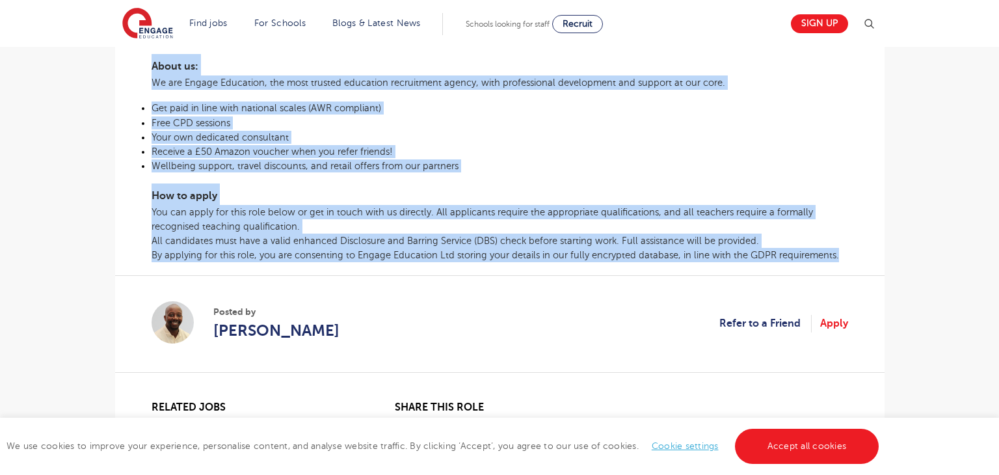
drag, startPoint x: 150, startPoint y: 334, endPoint x: 844, endPoint y: 268, distance: 697.1
click at [844, 268] on div "£27,252 - £32,238 SEND Secondary Hackney - Hackney Beginning 10/25 SEN School T…" at bounding box center [500, 18] width 749 height 728
copy div "SEN School Teaching Assistant At Engage, we know that a school runs on quality …"
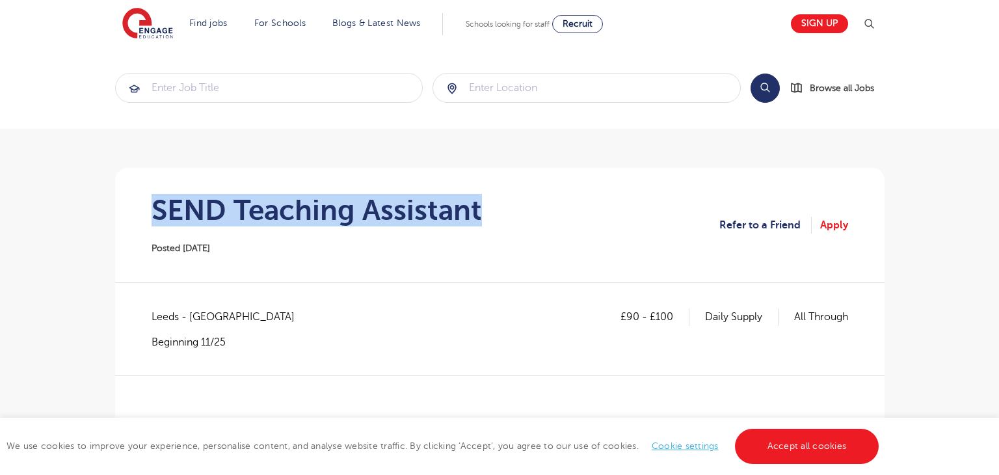
drag, startPoint x: 155, startPoint y: 208, endPoint x: 503, endPoint y: 214, distance: 347.4
click at [503, 214] on section "SEND Teaching Assistant Posted 13/10/25 Refer to a Friend Apply" at bounding box center [500, 225] width 749 height 114
copy h1 "SEND Teaching Assistant"
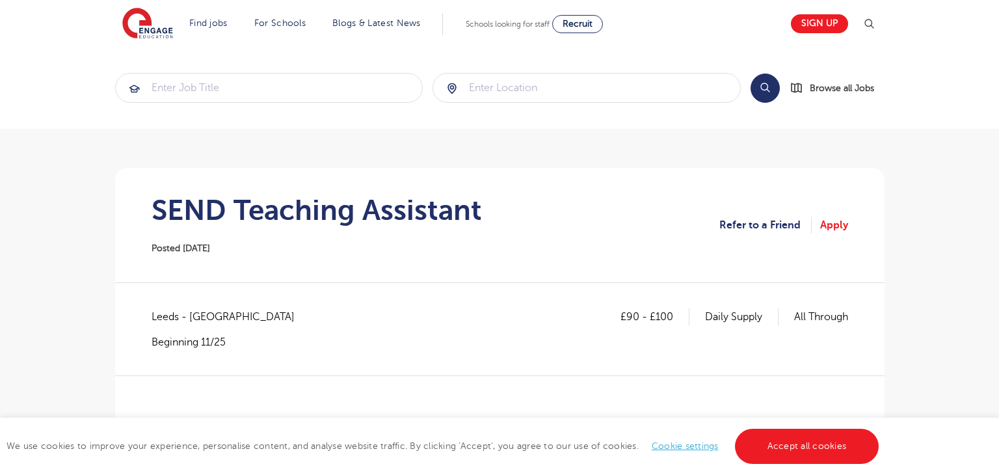
click at [164, 312] on span "Leeds - Leeds" at bounding box center [230, 316] width 156 height 17
copy span "Leeds"
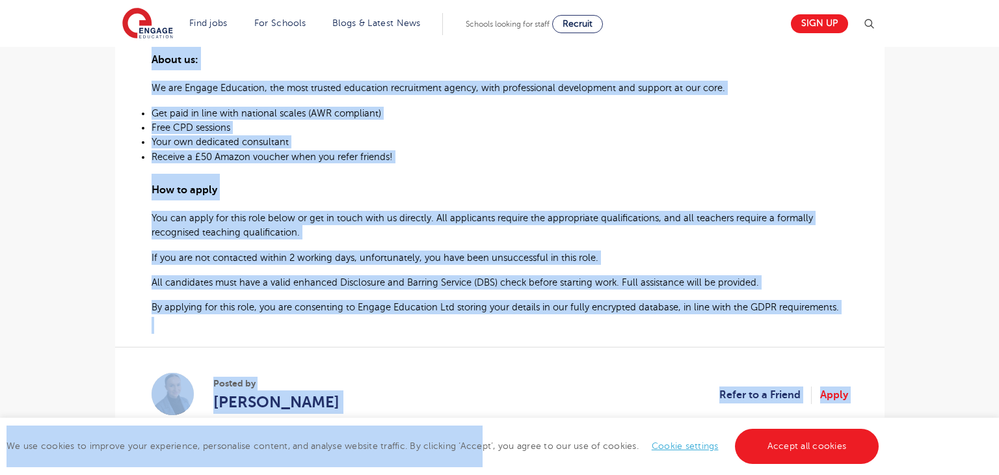
scroll to position [717, 0]
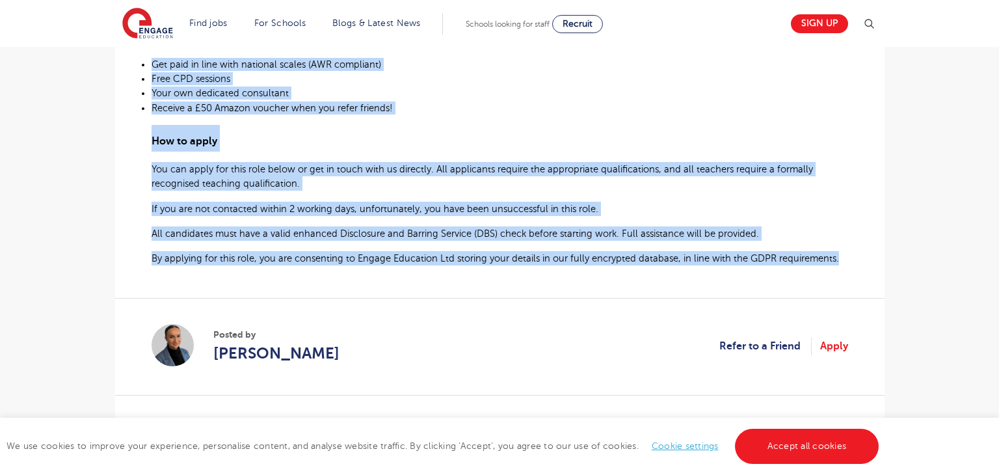
drag, startPoint x: 153, startPoint y: 279, endPoint x: 843, endPoint y: 262, distance: 690.3
copy div "SEND Teaching Assistant – East Leeds Engage Education are currently looking for…"
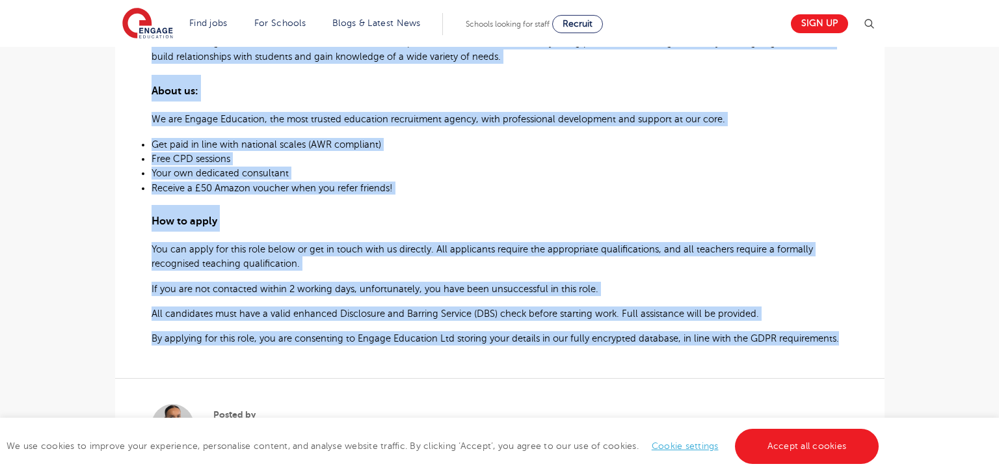
scroll to position [686, 0]
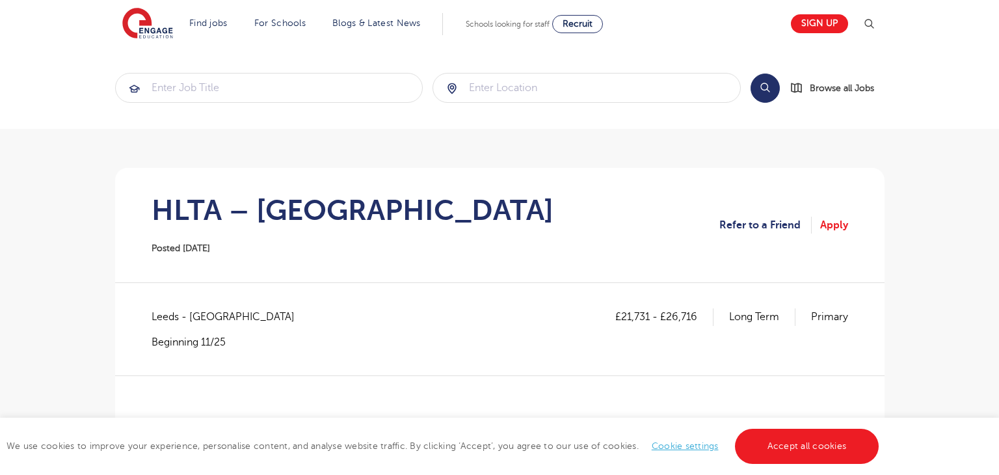
click at [164, 317] on span "Leeds - [GEOGRAPHIC_DATA]" at bounding box center [230, 316] width 156 height 17
copy span "[GEOGRAPHIC_DATA]"
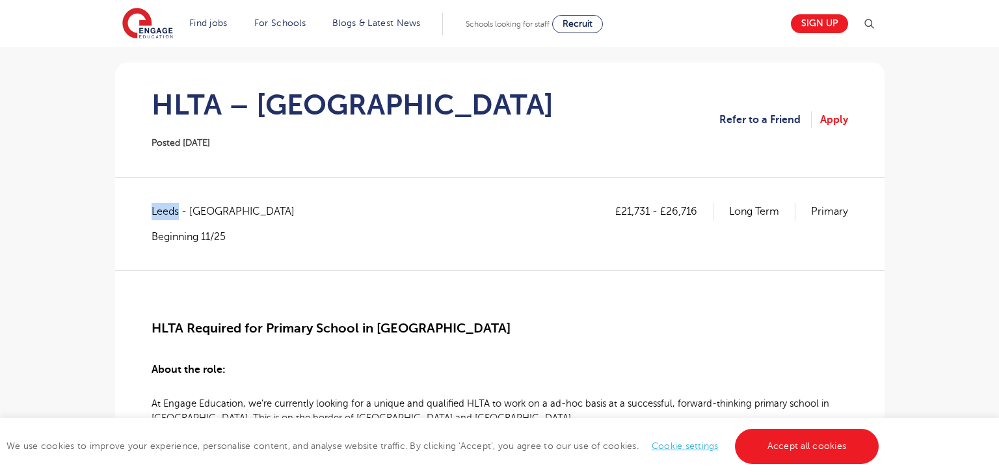
scroll to position [116, 0]
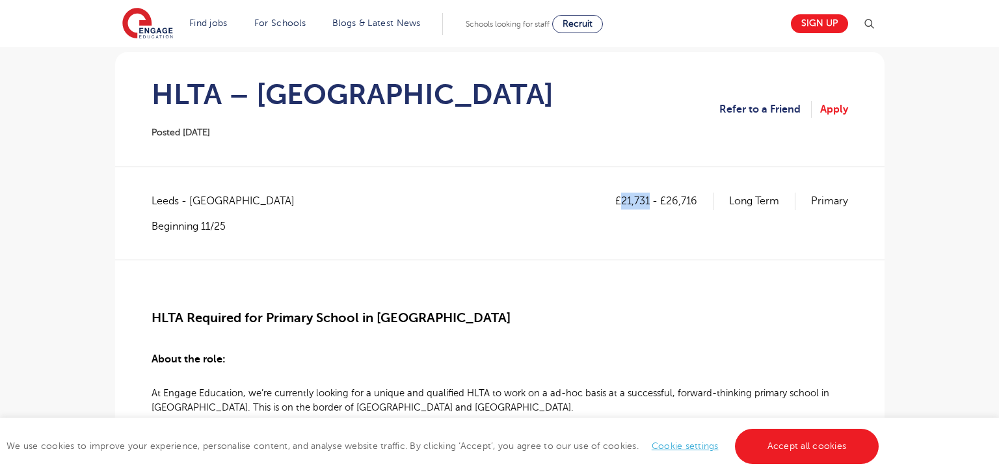
drag, startPoint x: 621, startPoint y: 198, endPoint x: 649, endPoint y: 200, distance: 27.4
click at [649, 200] on p "£21,731 - £26,716" at bounding box center [664, 201] width 98 height 17
copy p "21,731"
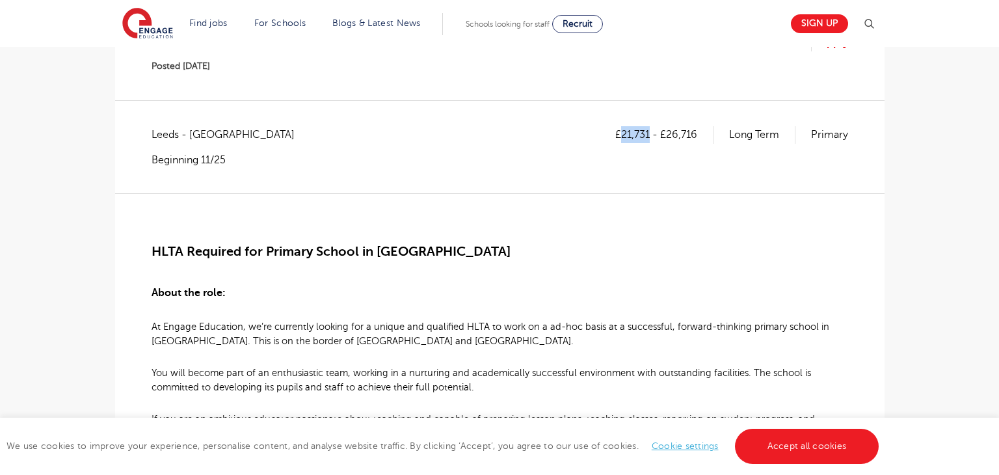
scroll to position [148, 0]
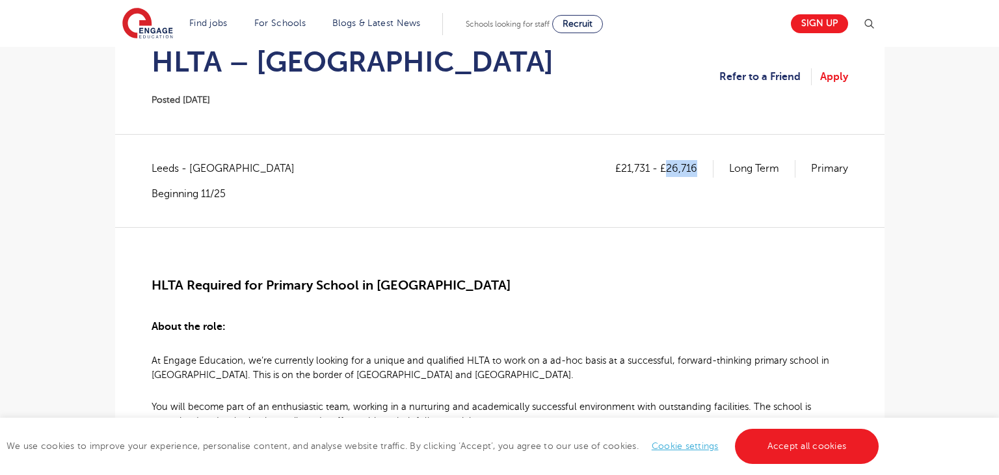
drag, startPoint x: 667, startPoint y: 168, endPoint x: 702, endPoint y: 170, distance: 35.2
click at [702, 170] on p "£21,731 - £26,716" at bounding box center [664, 168] width 98 height 17
copy p "26,716"
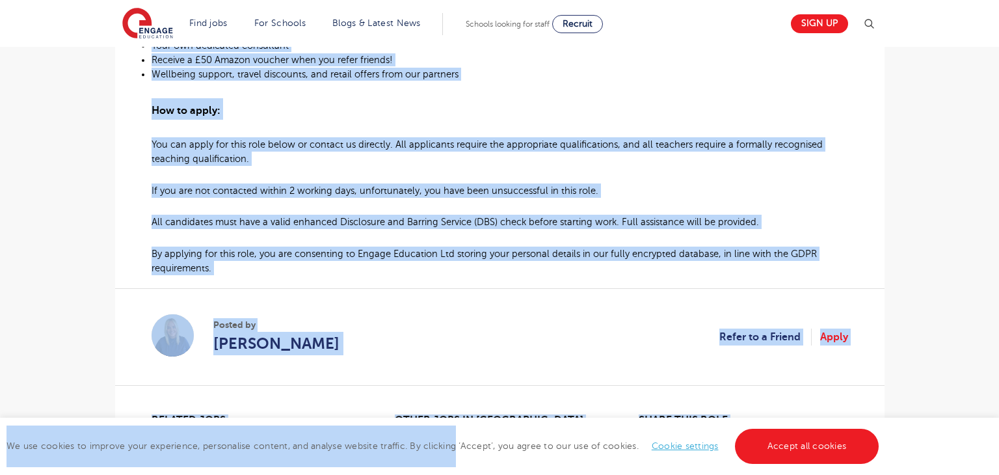
scroll to position [874, 0]
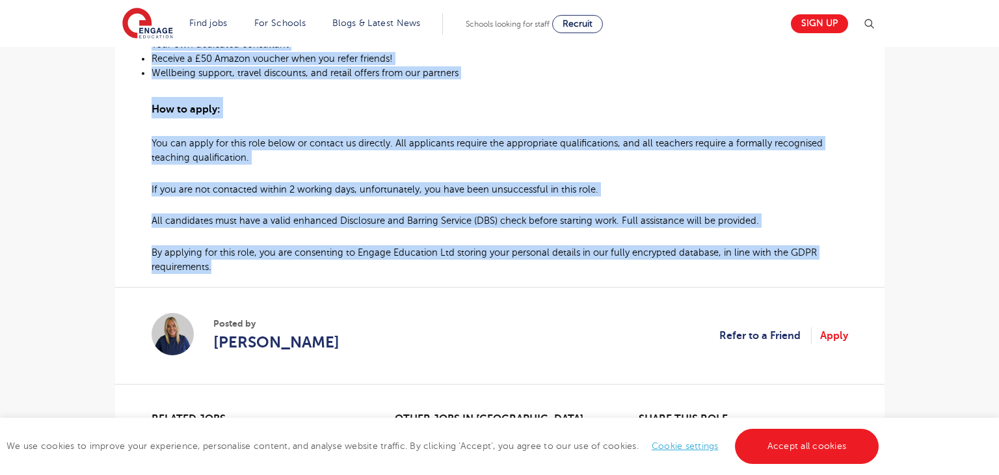
drag, startPoint x: 152, startPoint y: 283, endPoint x: 215, endPoint y: 270, distance: 64.4
copy div "HLTA Required for Primary School in West Leeds About the role: At Engage Educat…"
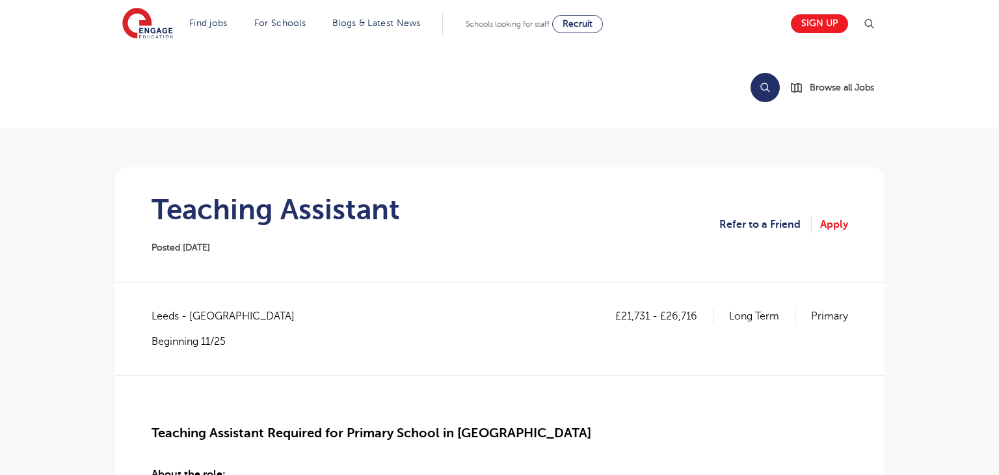
click at [144, 204] on section "Teaching Assistant Posted [DATE] Refer to a Friend Apply" at bounding box center [500, 224] width 749 height 114
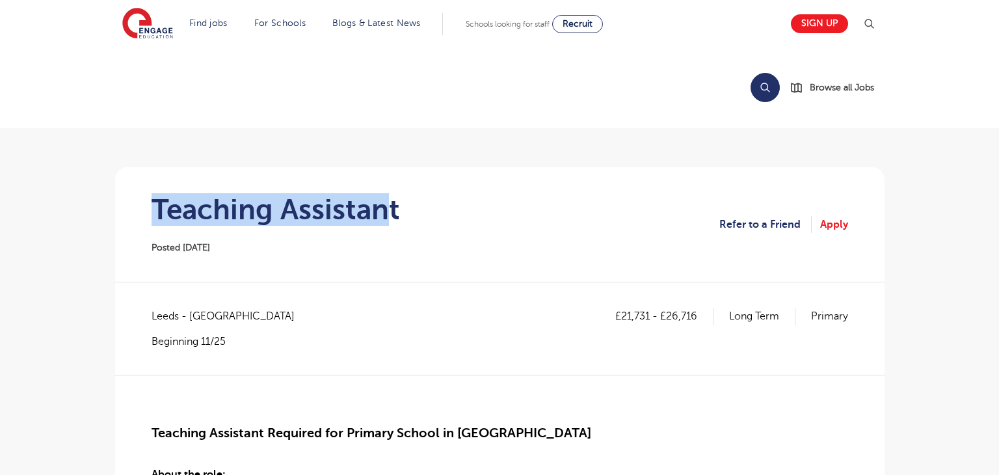
drag, startPoint x: 154, startPoint y: 204, endPoint x: 394, endPoint y: 206, distance: 239.4
click at [394, 206] on section "Teaching Assistant Posted [DATE] Refer to a Friend Apply" at bounding box center [500, 224] width 749 height 114
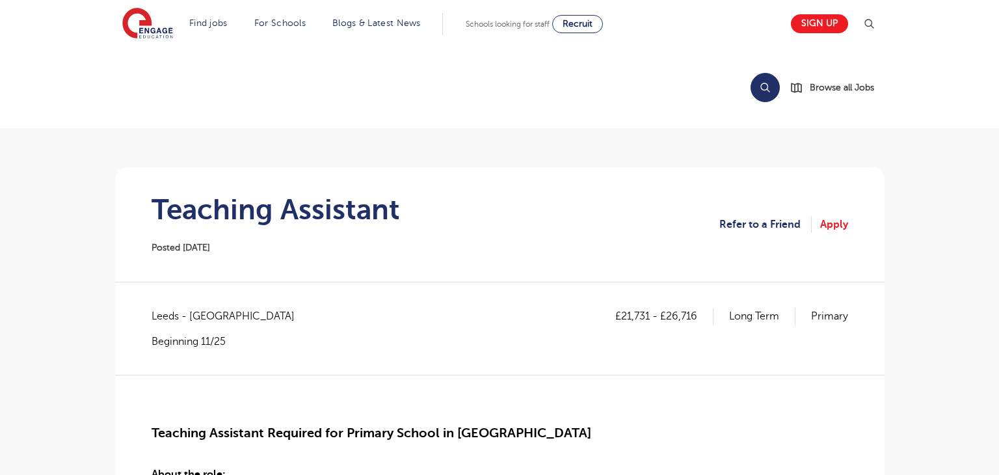
click at [422, 240] on section "Teaching Assistant Posted 13/10/25 Refer to a Friend Apply" at bounding box center [500, 224] width 749 height 114
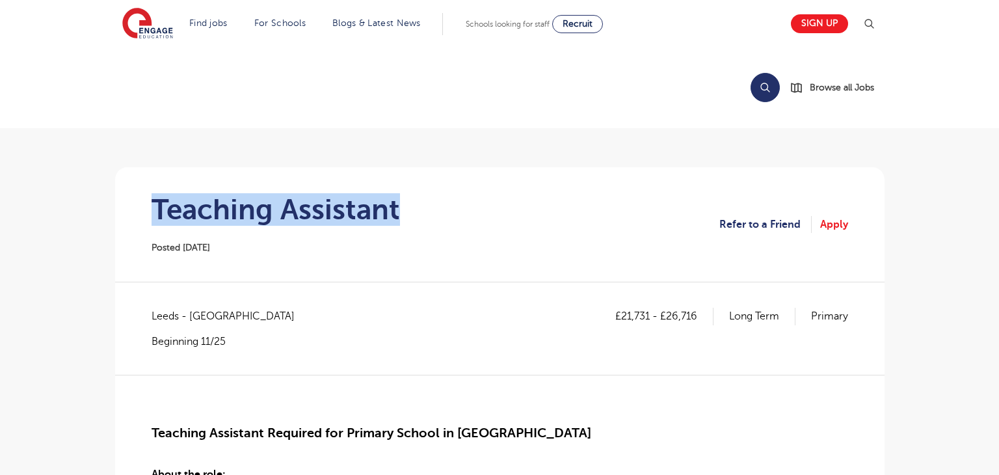
drag, startPoint x: 150, startPoint y: 204, endPoint x: 426, endPoint y: 211, distance: 276.6
click at [426, 211] on section "Teaching Assistant Posted 13/10/25 Refer to a Friend Apply" at bounding box center [500, 224] width 749 height 114
copy h1 "Teaching Assistant"
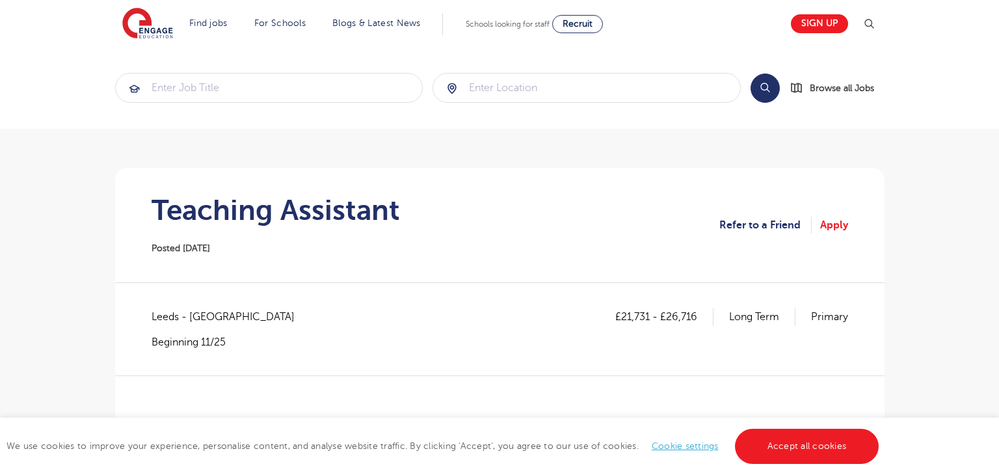
click at [160, 310] on span "Leeds - Leeds" at bounding box center [230, 316] width 156 height 17
copy span "Leeds"
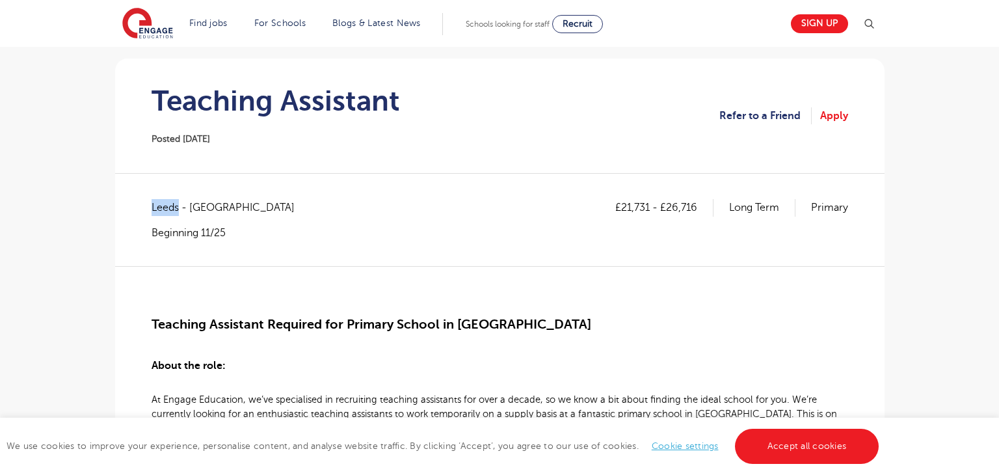
scroll to position [113, 0]
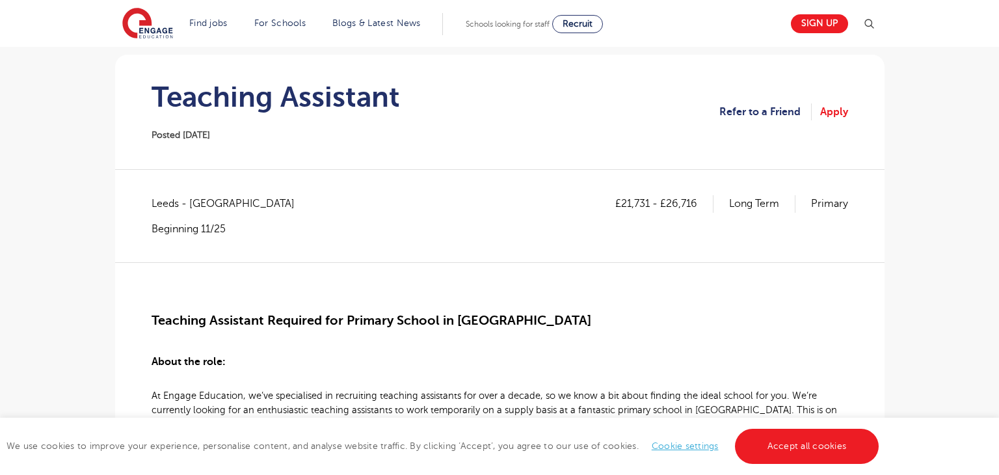
click at [623, 201] on p "£21,731 - £26,716" at bounding box center [664, 203] width 98 height 17
drag, startPoint x: 621, startPoint y: 202, endPoint x: 650, endPoint y: 203, distance: 29.9
click at [650, 203] on p "£21,731 - £26,716" at bounding box center [664, 203] width 98 height 17
copy p "21,731"
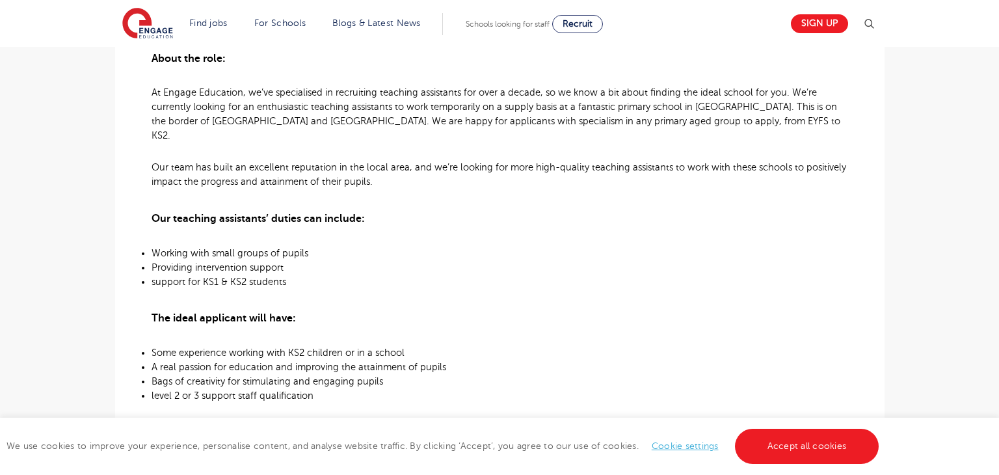
scroll to position [241, 0]
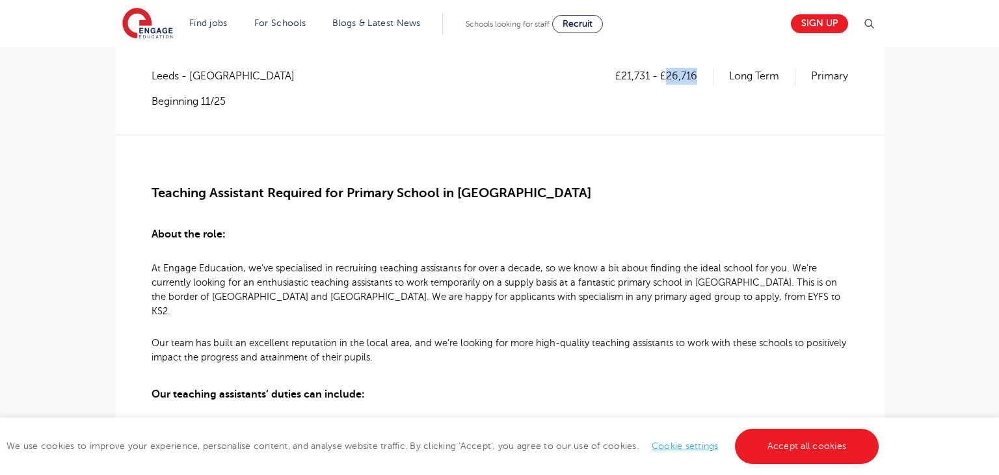
drag, startPoint x: 667, startPoint y: 76, endPoint x: 698, endPoint y: 81, distance: 30.9
click at [698, 81] on p "£21,731 - £26,716" at bounding box center [664, 76] width 98 height 17
copy p "26,716"
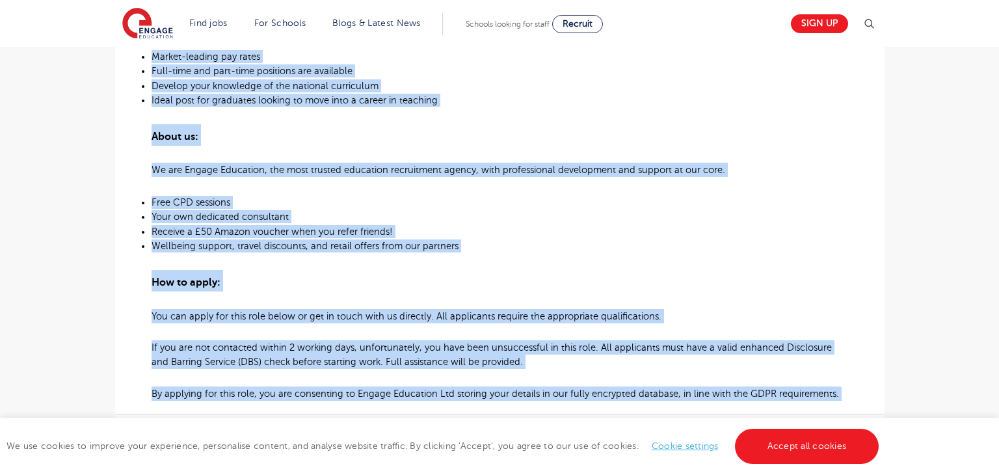
scroll to position [1023, 0]
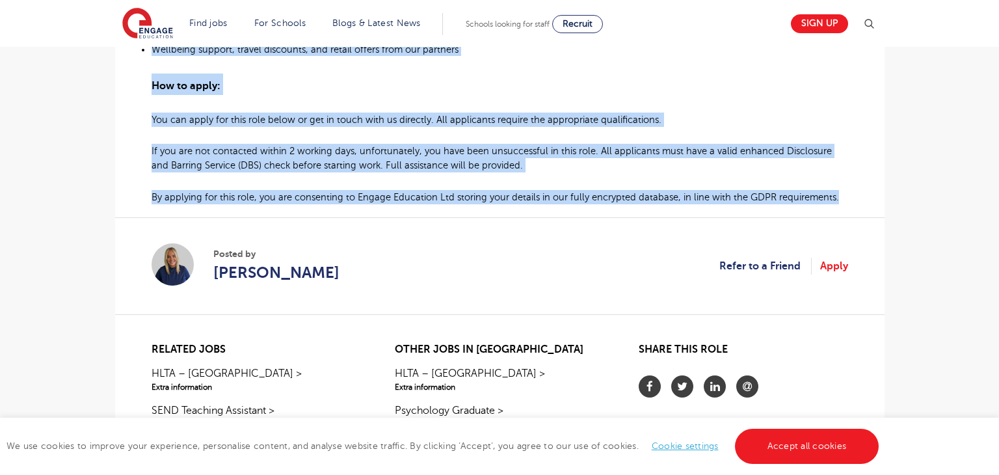
drag, startPoint x: 149, startPoint y: 191, endPoint x: 833, endPoint y: 182, distance: 684.3
copy div "Teaching Assistant Required for Primary School in West Leeds About the role: At…"
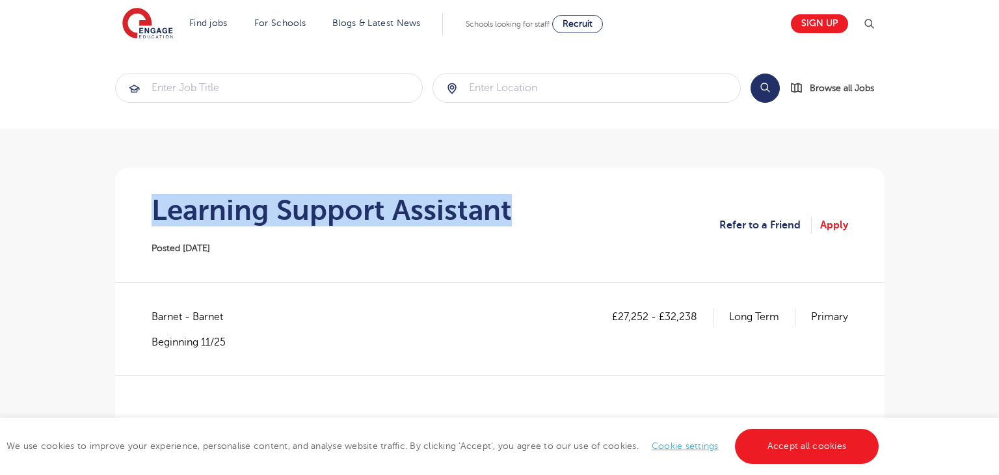
drag, startPoint x: 152, startPoint y: 208, endPoint x: 568, endPoint y: 221, distance: 416.5
click at [568, 221] on section "Learning Support Assistant Posted [DATE] Refer to a Friend Apply" at bounding box center [500, 225] width 749 height 114
copy h1 "Learning Support Assistant"
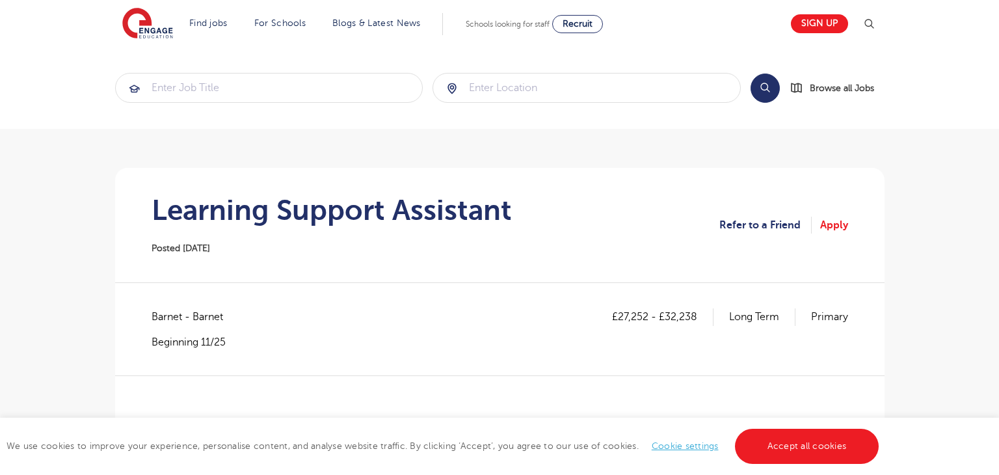
click at [171, 313] on span "Barnet - Barnet" at bounding box center [194, 316] width 85 height 17
click at [172, 312] on span "Barnet - Barnet" at bounding box center [194, 316] width 85 height 17
copy span "Barnet"
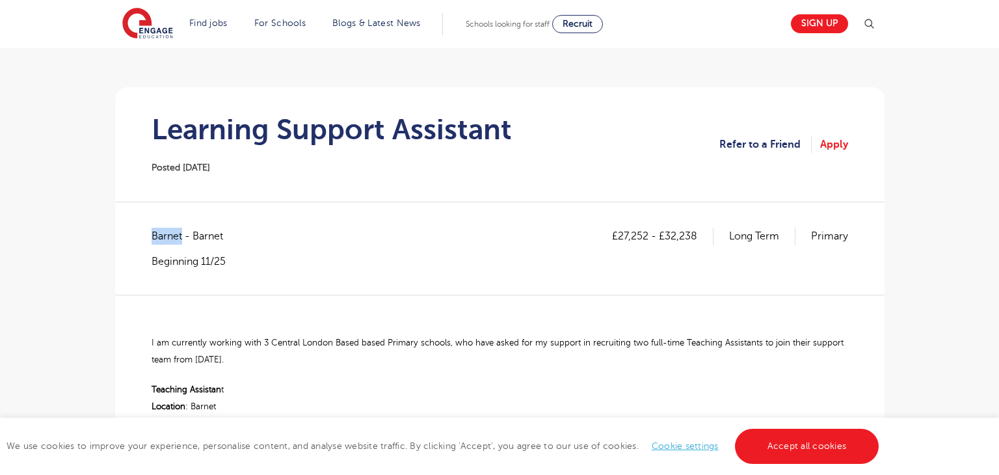
scroll to position [158, 0]
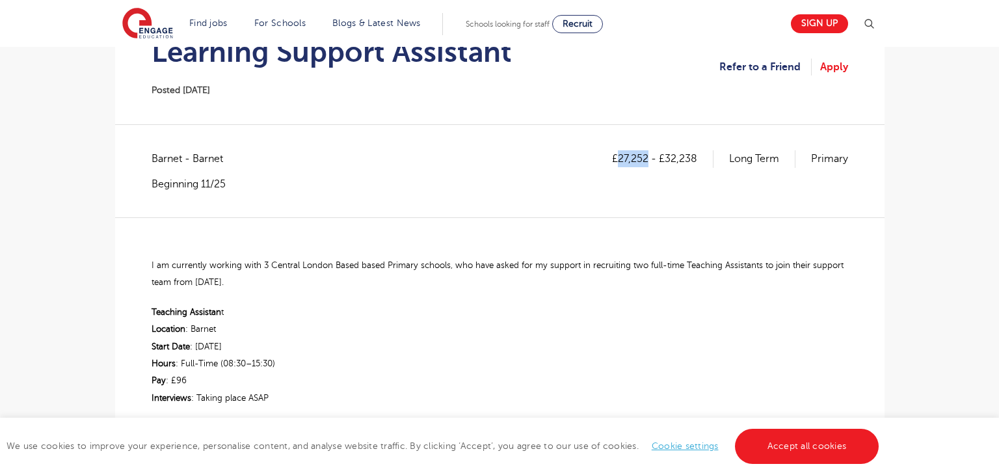
drag, startPoint x: 617, startPoint y: 160, endPoint x: 647, endPoint y: 160, distance: 29.3
click at [647, 160] on p "£27,252 - £32,238" at bounding box center [662, 158] width 101 height 17
copy p "27,252"
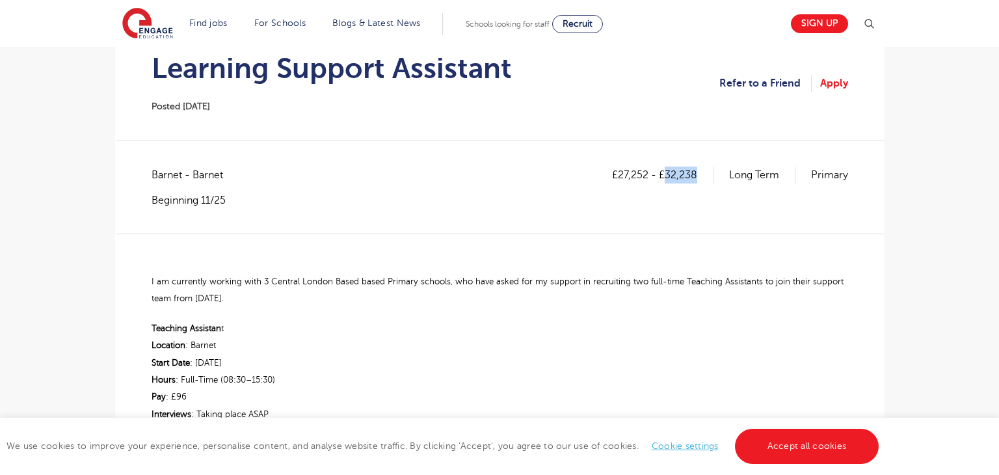
drag, startPoint x: 665, startPoint y: 173, endPoint x: 701, endPoint y: 177, distance: 35.3
click at [701, 177] on p "£27,252 - £32,238" at bounding box center [662, 175] width 101 height 17
copy p "32,238"
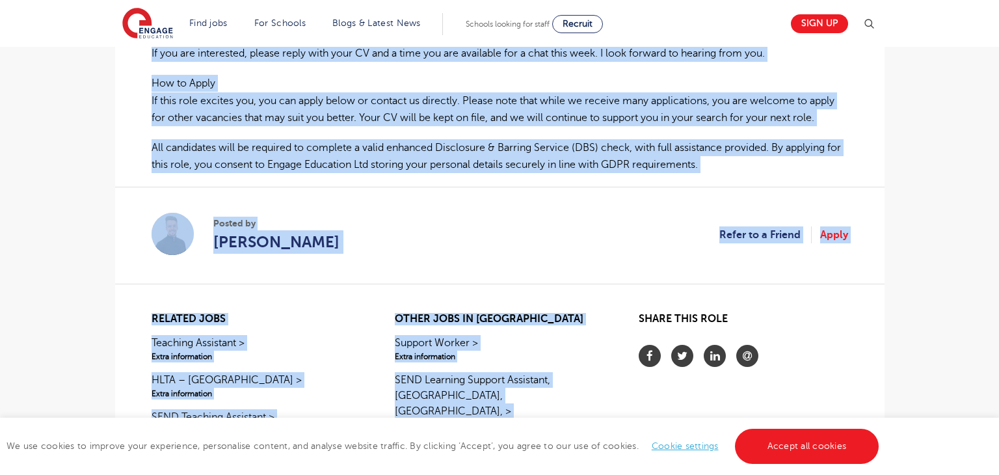
scroll to position [715, 0]
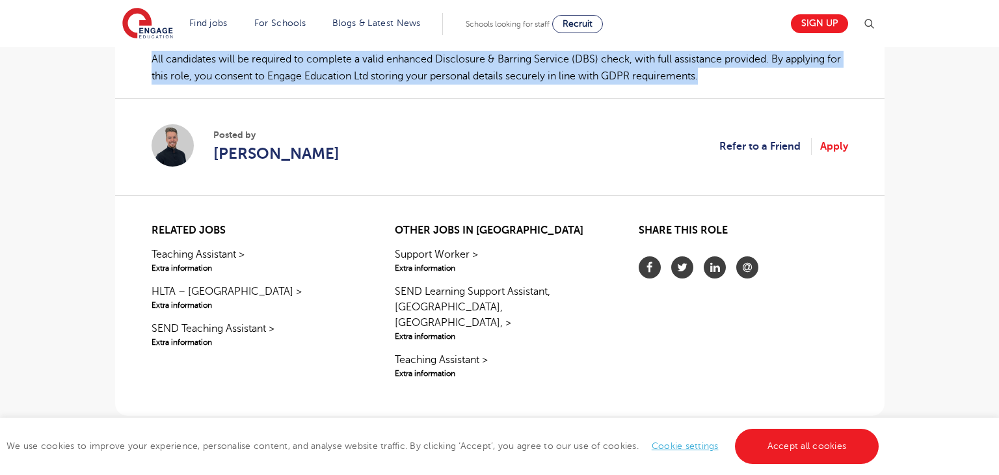
drag, startPoint x: 146, startPoint y: 277, endPoint x: 712, endPoint y: 74, distance: 601.8
copy div "L ip dolorsita consect adip 0 Elitsed Doeius Tempo incid Utlabor etdolor, mag a…"
